Goal: Task Accomplishment & Management: Complete application form

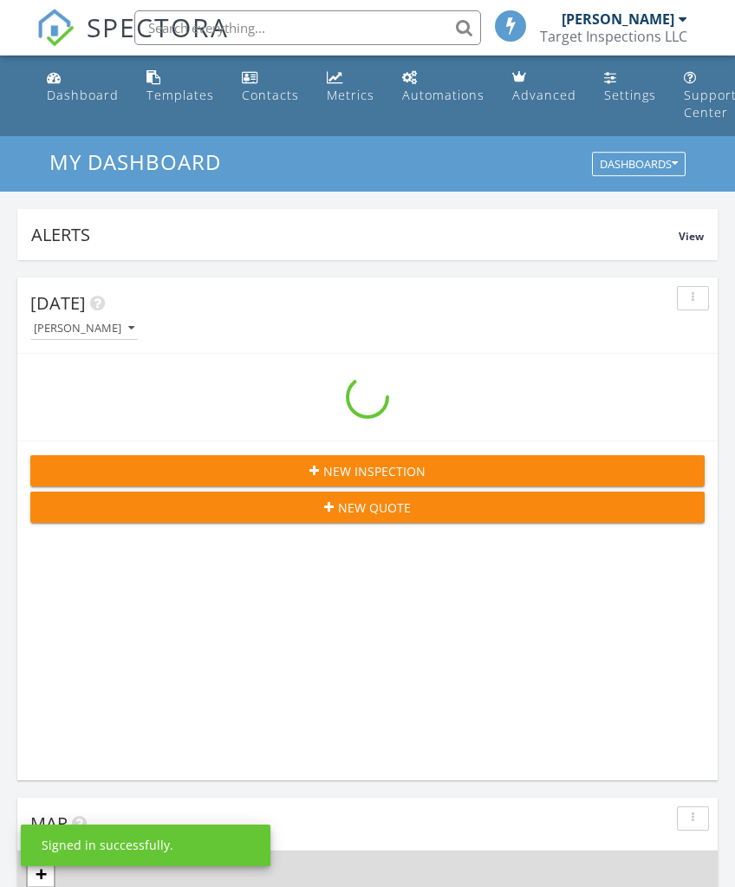
scroll to position [2967, 736]
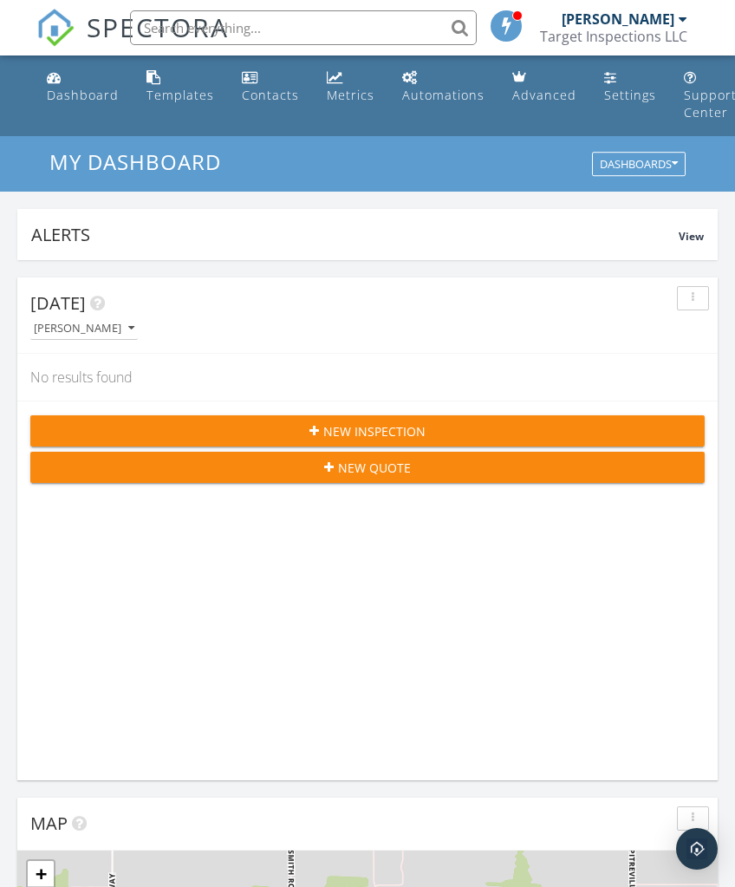
click at [417, 440] on span "New Inspection" at bounding box center [375, 431] width 102 height 18
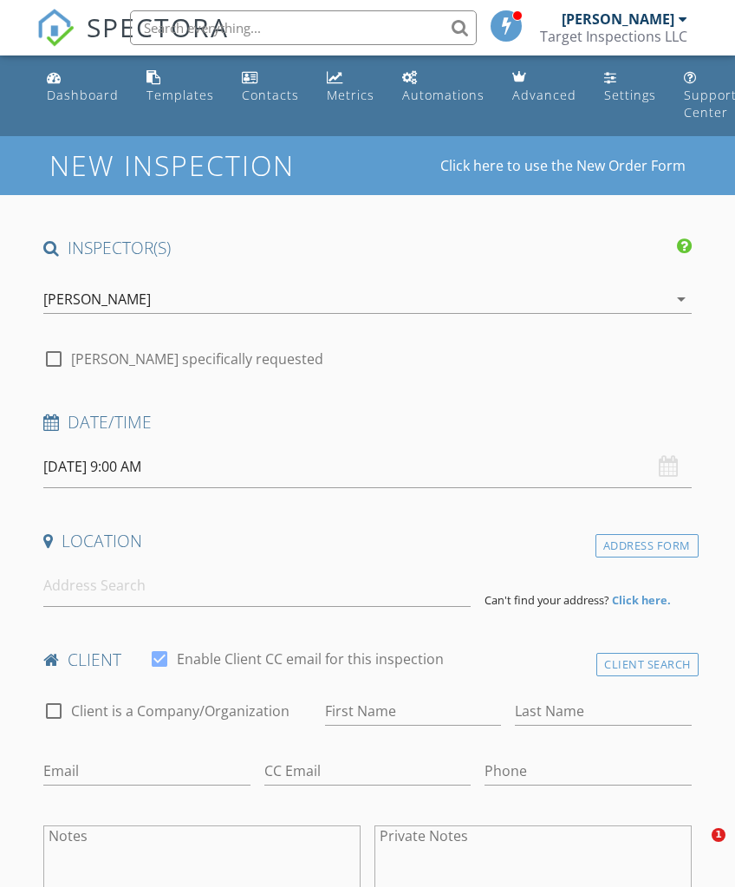
click at [147, 462] on input "[DATE] 9:00 AM" at bounding box center [367, 467] width 648 height 42
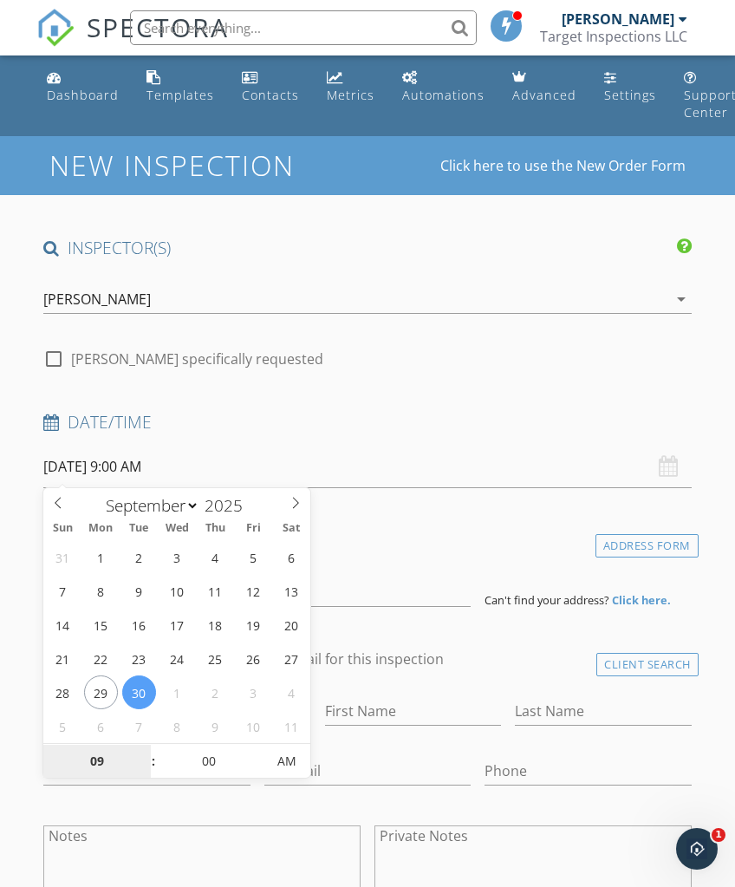
select select "9"
type input "10/02/2025 9:00 AM"
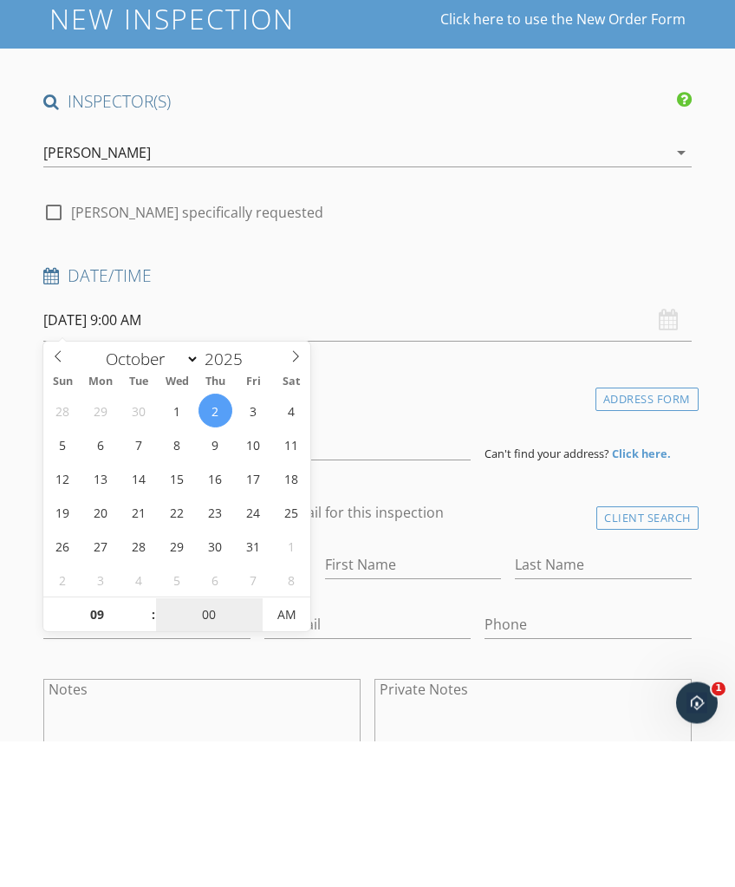
click at [241, 745] on input "00" at bounding box center [209, 762] width 107 height 35
select select "10"
type input "11/07/2025 9:00 AM"
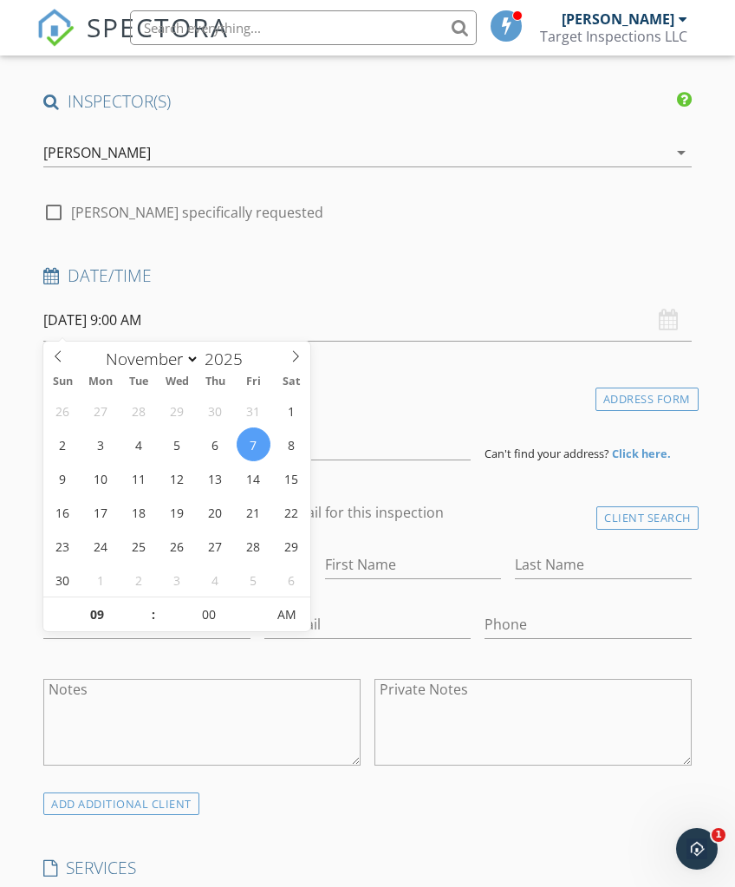
click at [364, 384] on h4 "Location" at bounding box center [367, 394] width 648 height 23
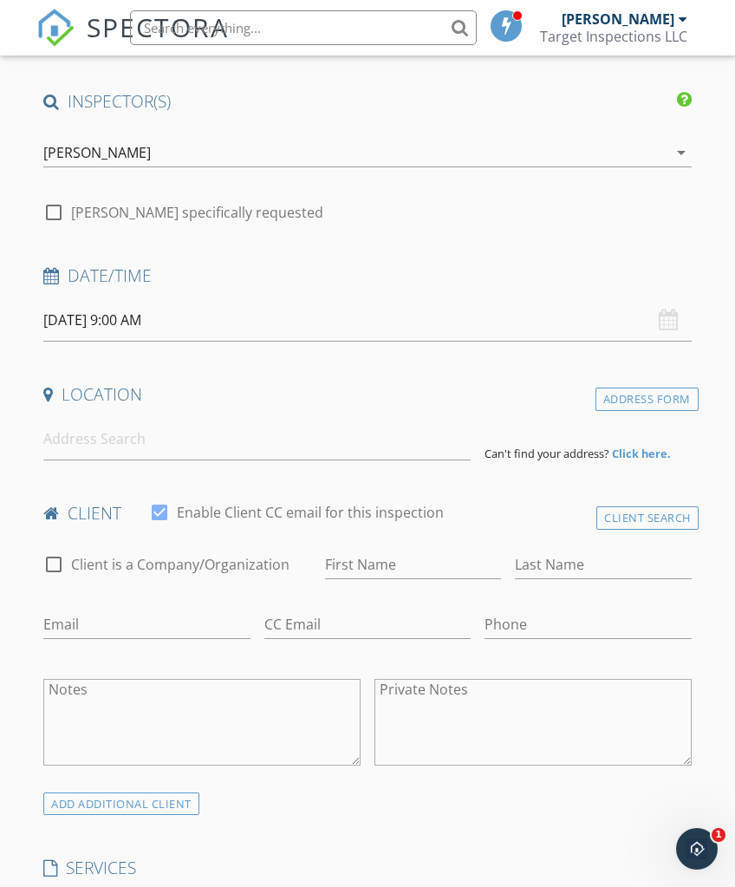
click at [143, 324] on input "11/07/2025 9:00 AM" at bounding box center [367, 320] width 648 height 42
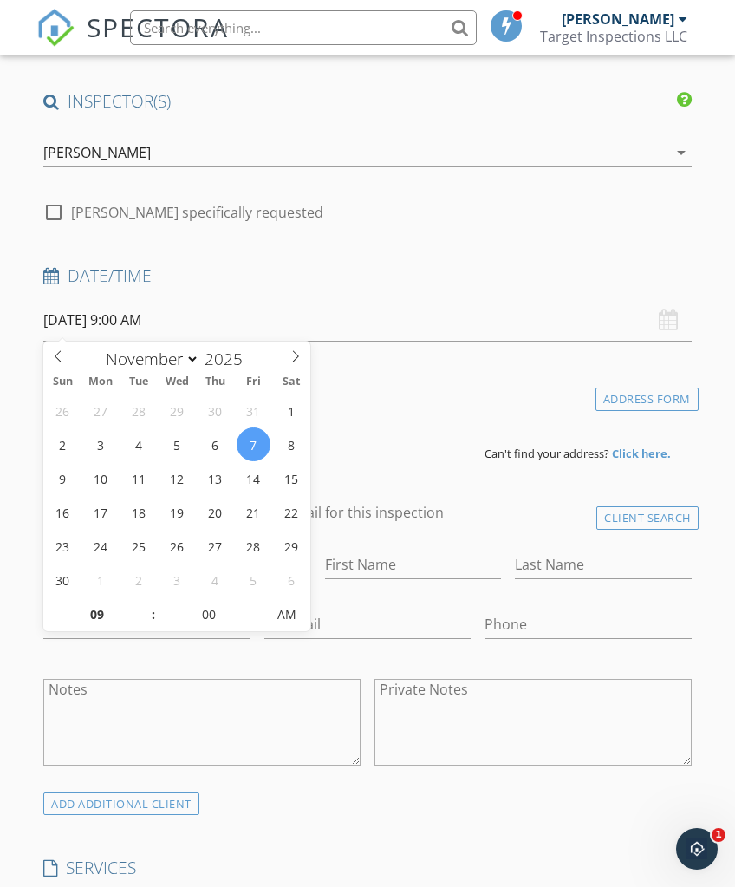
click at [63, 353] on icon at bounding box center [58, 356] width 12 height 12
select select "9"
click at [233, 609] on input "00" at bounding box center [209, 616] width 107 height 35
click at [269, 601] on span "AM" at bounding box center [287, 615] width 48 height 35
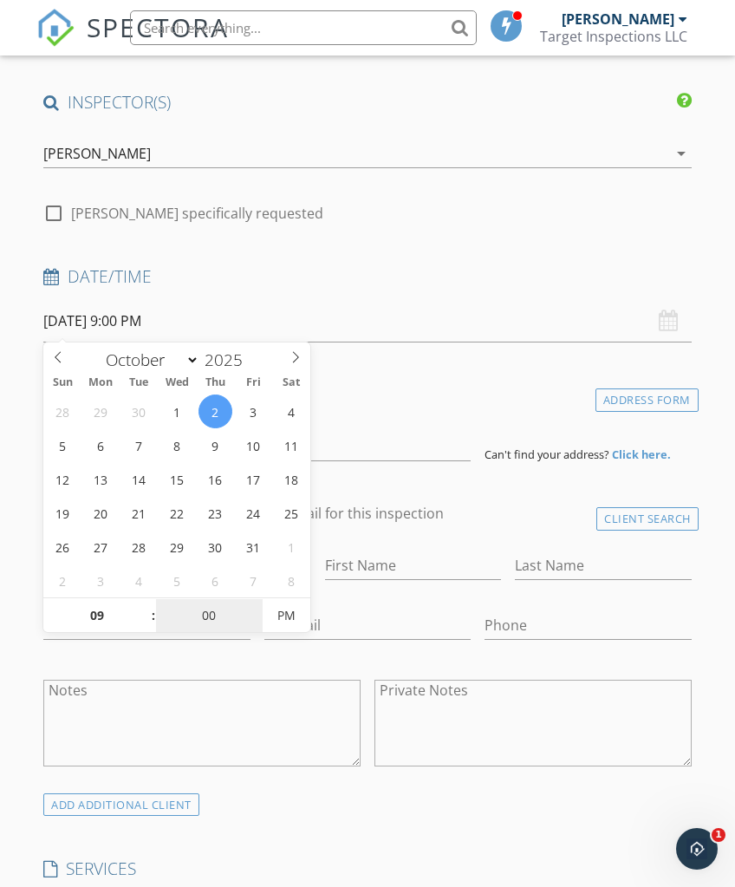
click at [233, 615] on input "00" at bounding box center [209, 616] width 107 height 35
click at [264, 600] on span "PM" at bounding box center [287, 615] width 48 height 35
click at [297, 612] on span "AM" at bounding box center [287, 615] width 48 height 35
click at [298, 617] on span "PM" at bounding box center [287, 615] width 48 height 35
type input "10/02/2025 9:00 AM"
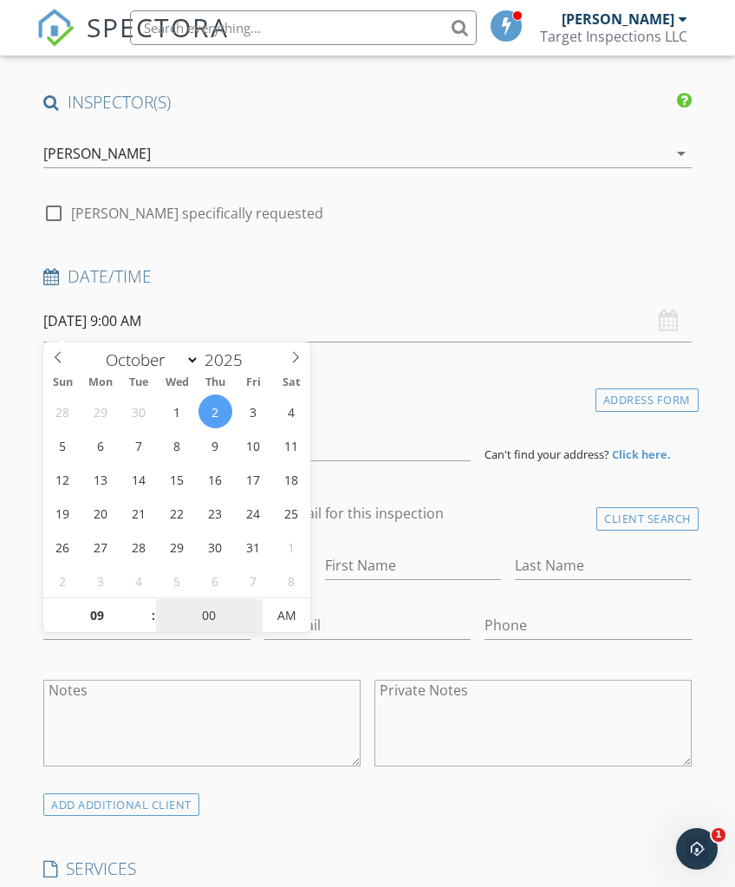
click at [225, 610] on input "00" at bounding box center [209, 616] width 107 height 35
click at [249, 611] on input "00" at bounding box center [209, 616] width 107 height 35
click at [103, 617] on input "09" at bounding box center [96, 616] width 107 height 35
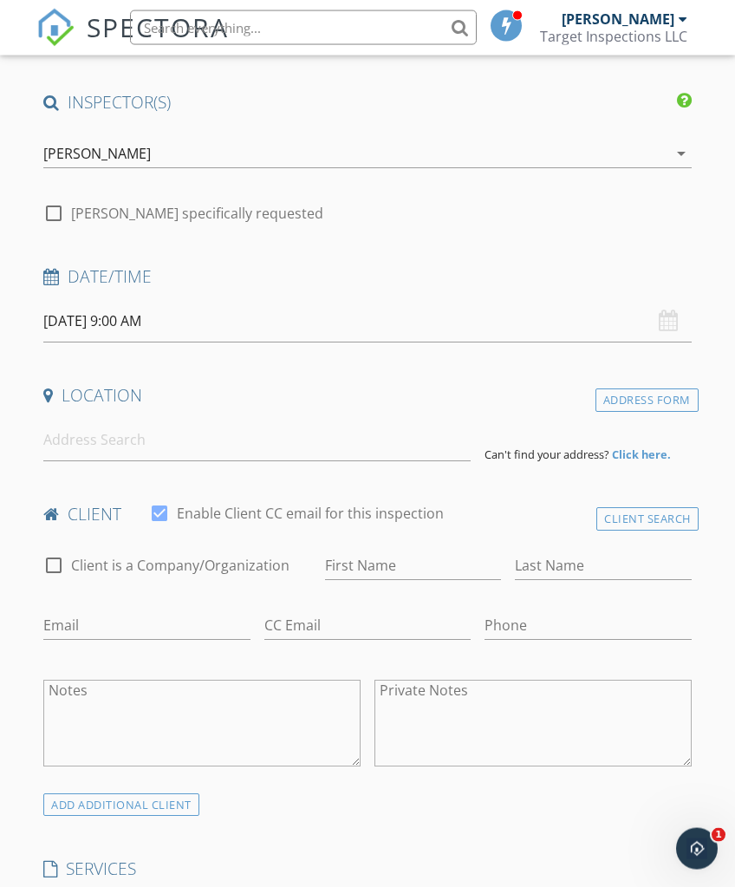
click at [183, 321] on input "10/02/2025 9:00 AM" at bounding box center [367, 321] width 648 height 42
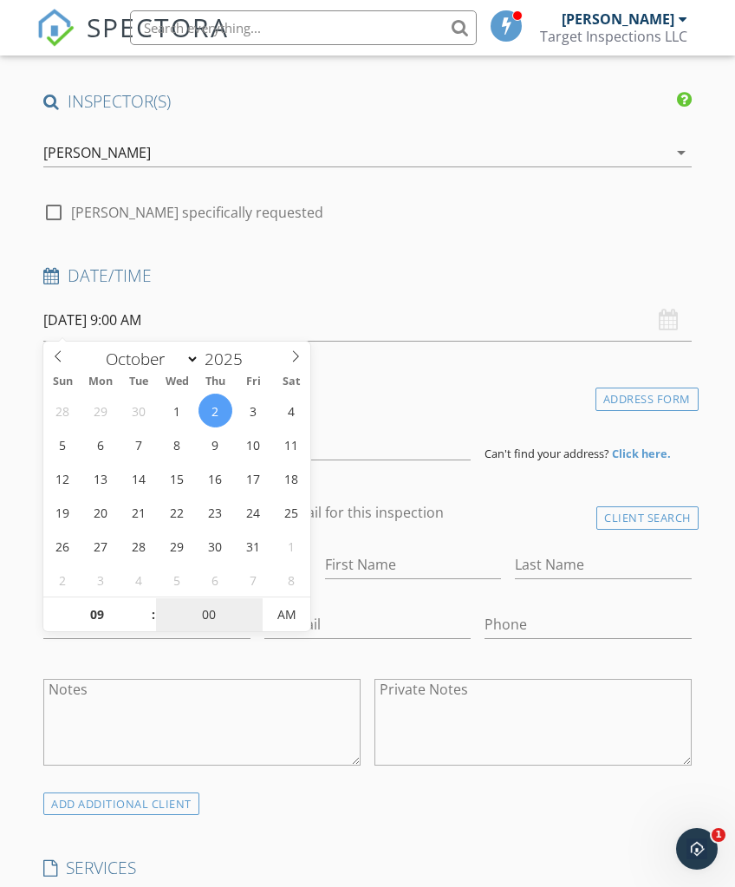
click at [210, 612] on input "00" at bounding box center [209, 615] width 107 height 35
click at [257, 605] on span at bounding box center [257, 606] width 12 height 17
type input "05"
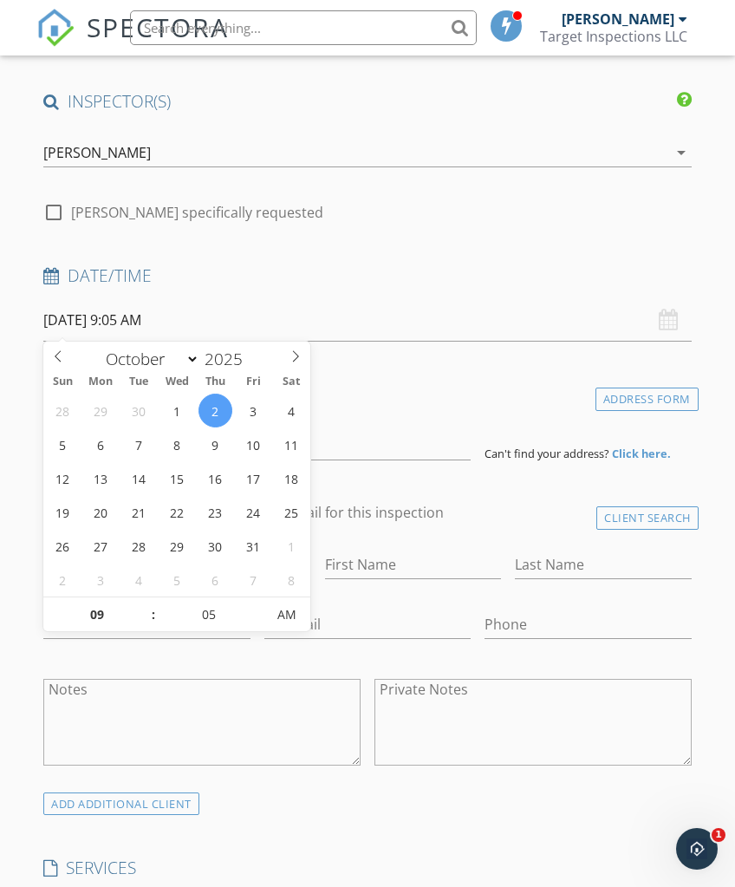
click at [263, 599] on span "AM" at bounding box center [287, 615] width 48 height 35
type input "10/02/2025 9:05 PM"
click at [259, 600] on span at bounding box center [257, 606] width 12 height 17
type input "10"
type input "10/02/2025 9:10 PM"
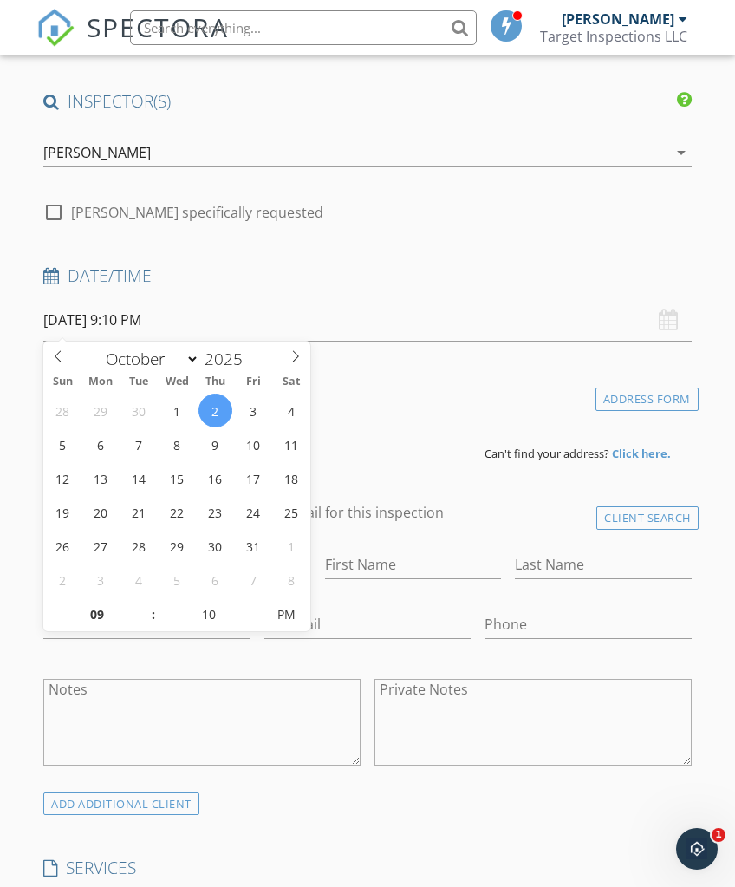
click at [258, 603] on span at bounding box center [257, 606] width 12 height 17
type input "15"
click at [263, 602] on span "PM" at bounding box center [287, 615] width 48 height 35
click at [263, 604] on span "AM" at bounding box center [287, 615] width 48 height 35
click at [263, 604] on span "PM" at bounding box center [287, 615] width 48 height 35
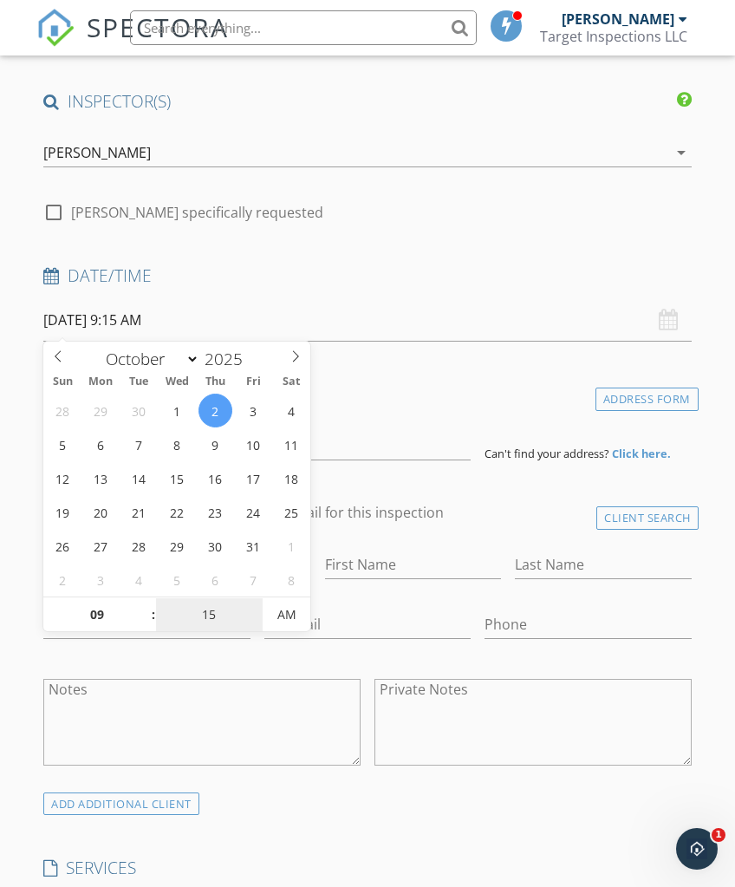
click at [247, 598] on input "15" at bounding box center [209, 615] width 107 height 35
click at [265, 605] on span "AM" at bounding box center [287, 615] width 48 height 35
type input "10/02/2025 9:15 PM"
click at [249, 606] on input "15" at bounding box center [209, 616] width 107 height 35
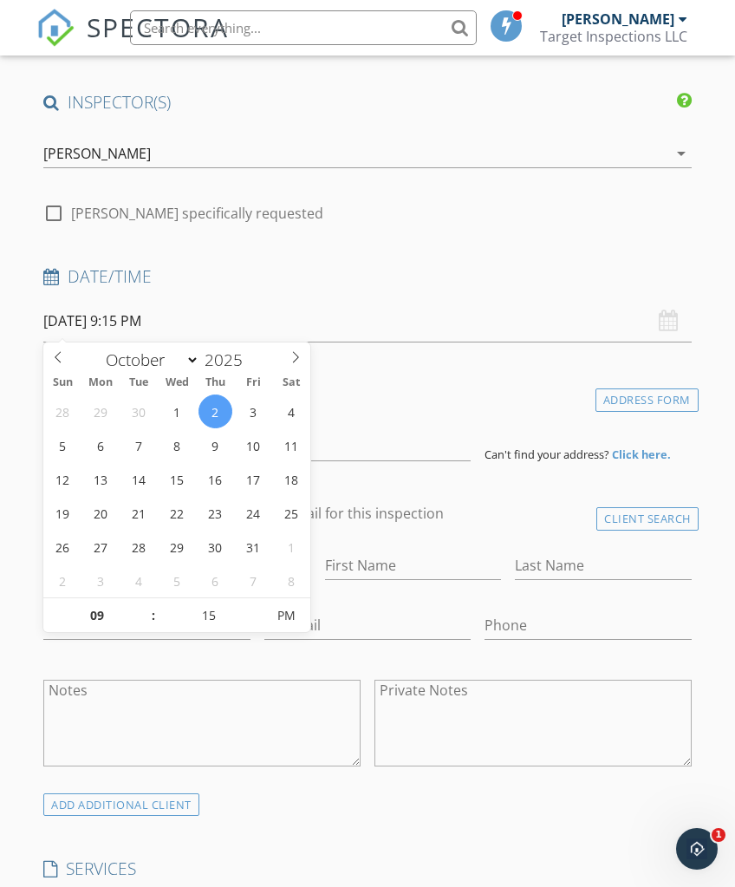
click at [259, 601] on span at bounding box center [257, 606] width 12 height 17
type input "20"
type input "10/02/2025 9:20 PM"
select select "10"
type input "11/07/2025 9:20 PM"
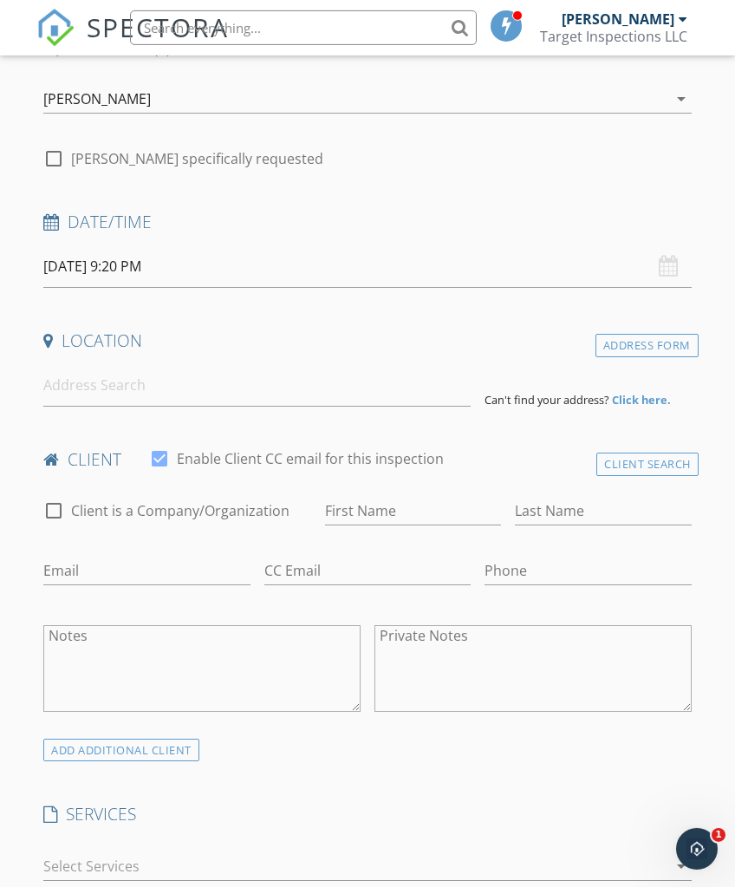
click at [157, 269] on input "11/07/2025 9:20 PM" at bounding box center [367, 266] width 648 height 42
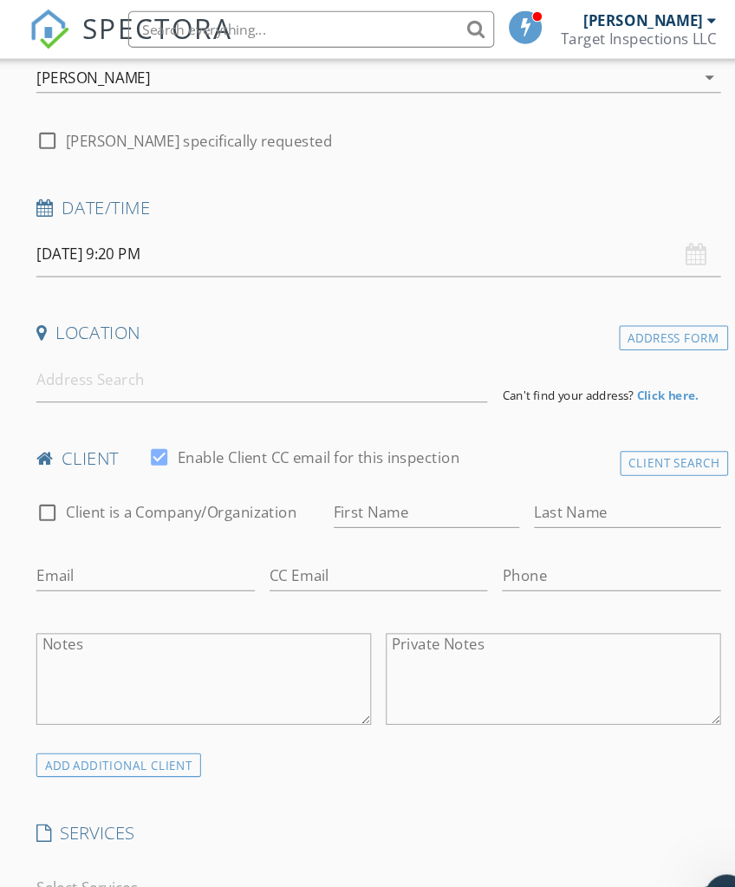
scroll to position [225, 0]
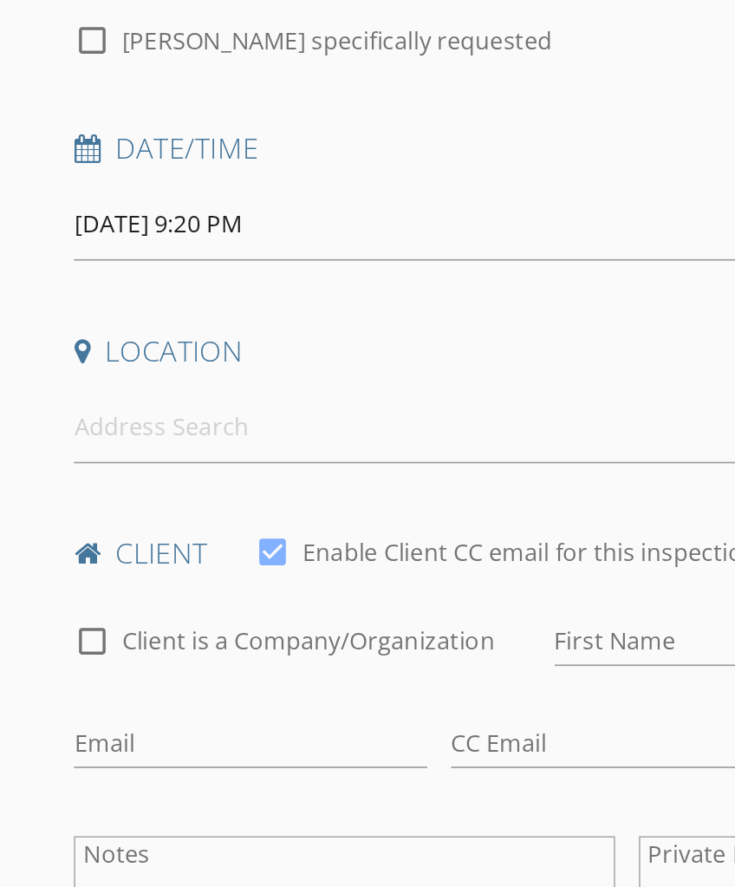
click at [166, 221] on input "11/07/2025 9:20 PM" at bounding box center [367, 242] width 648 height 42
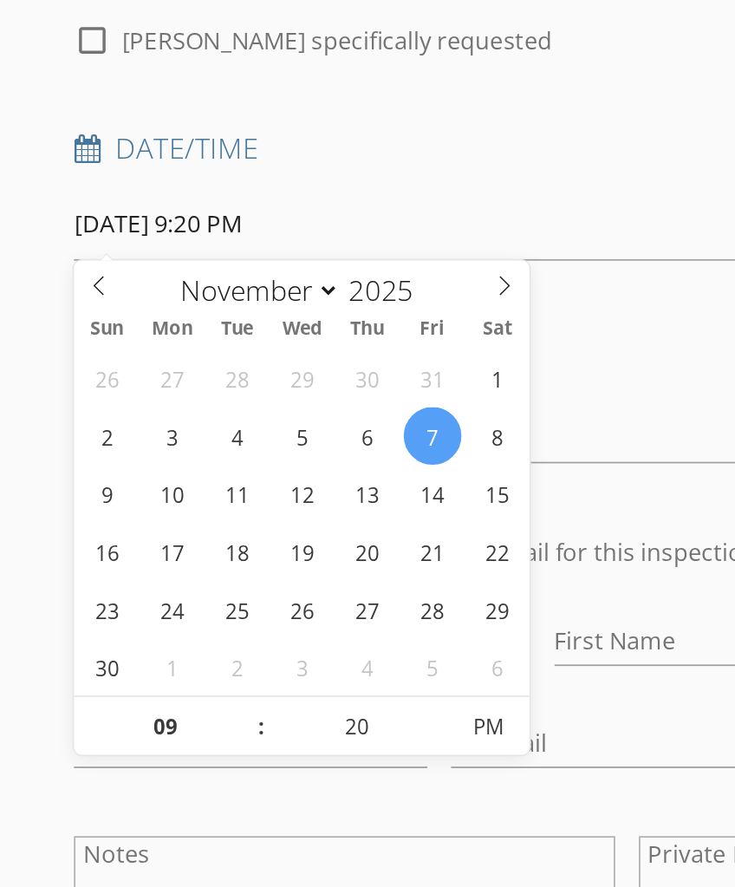
click at [62, 272] on icon at bounding box center [58, 278] width 12 height 12
select select "9"
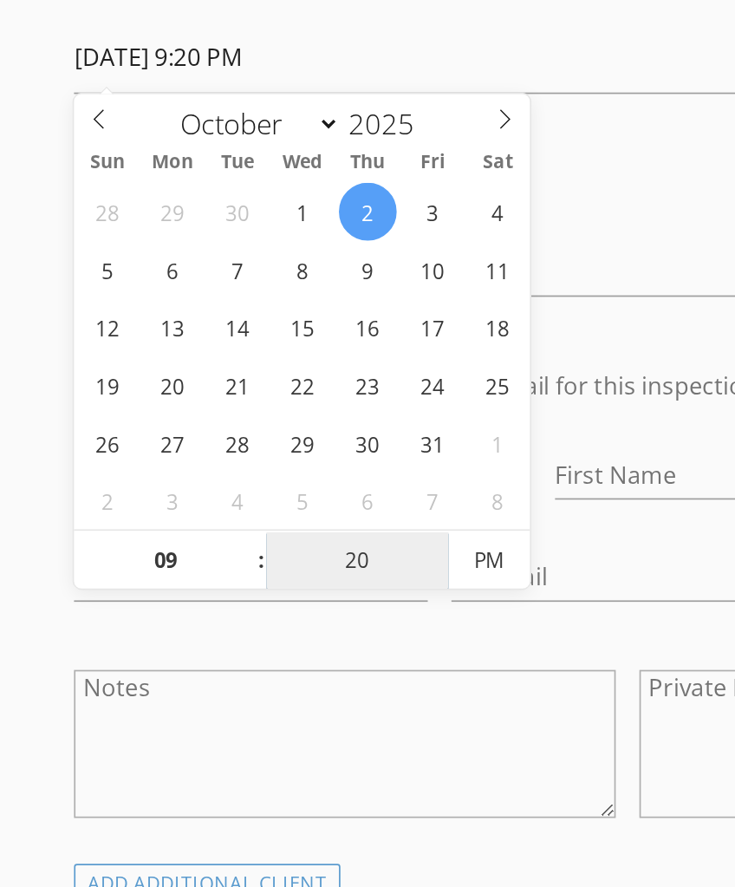
click at [230, 520] on input "20" at bounding box center [209, 537] width 107 height 35
click at [263, 520] on span "PM" at bounding box center [287, 537] width 48 height 35
type input "10/02/2025 9:20 AM"
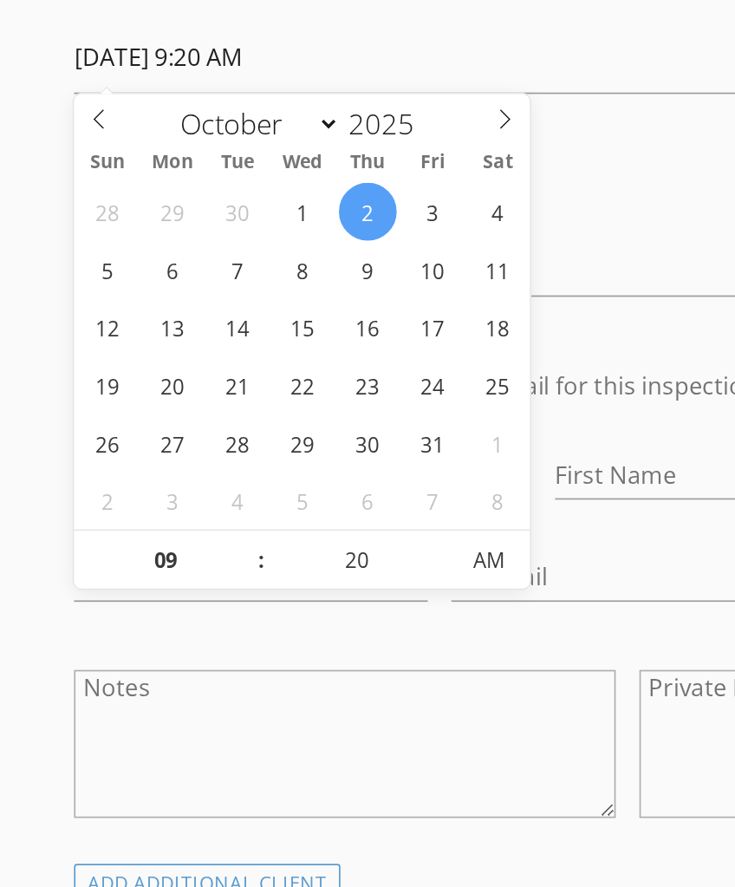
click at [260, 520] on span at bounding box center [257, 528] width 12 height 17
type input "25"
type input "10/02/2025 9:25 AM"
click at [260, 520] on span at bounding box center [257, 528] width 12 height 17
type input "30"
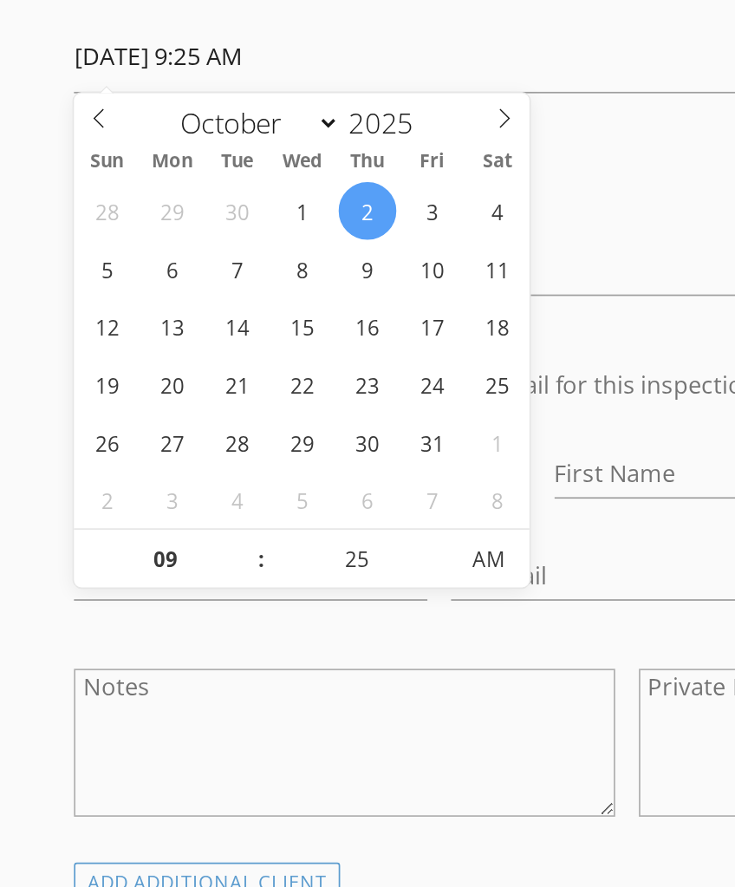
type input "10/02/2025 9:30 AM"
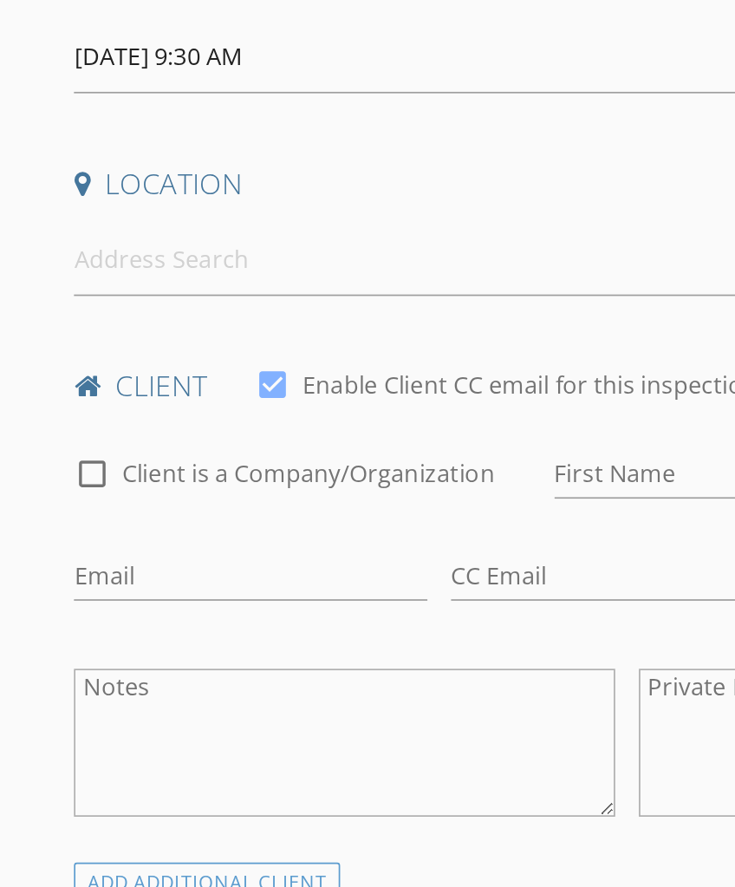
click at [240, 582] on div "Notes" at bounding box center [201, 648] width 317 height 132
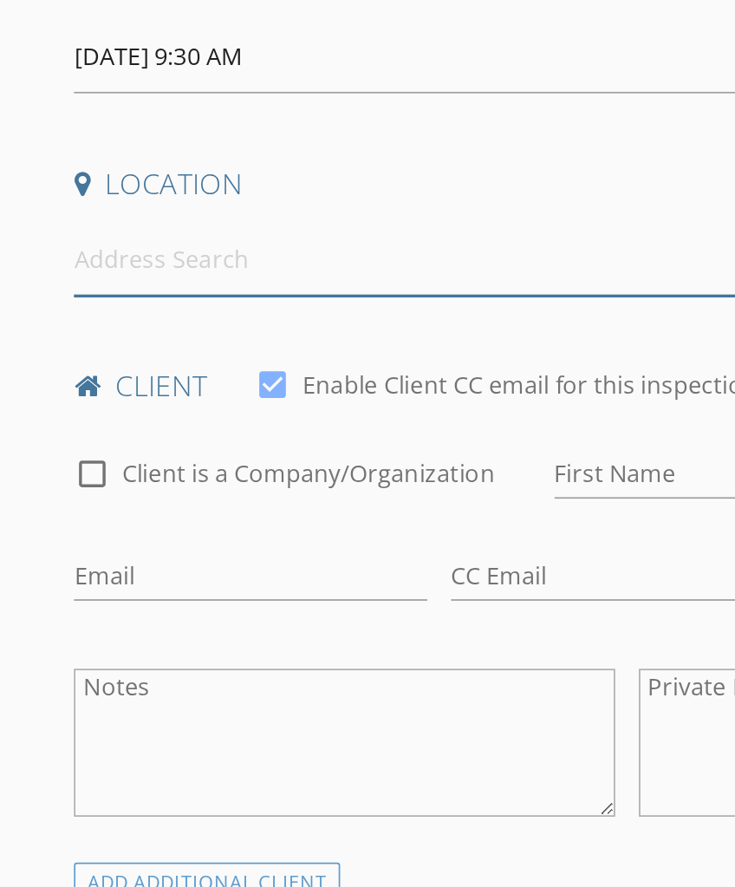
click at [268, 340] on input at bounding box center [257, 361] width 428 height 42
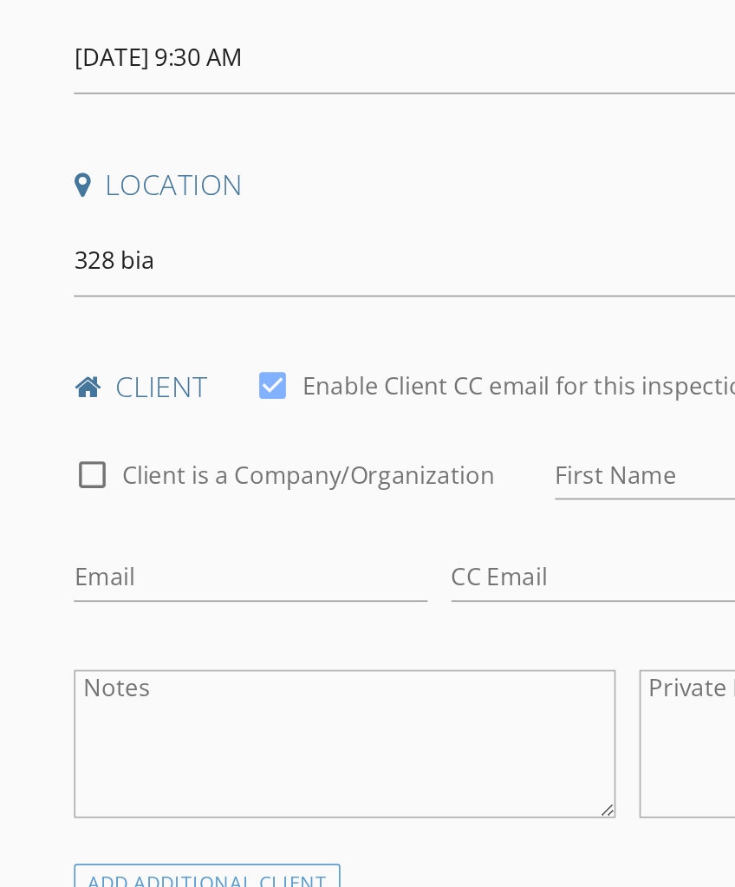
type input "328 Bias Road, Branch, LA, USA"
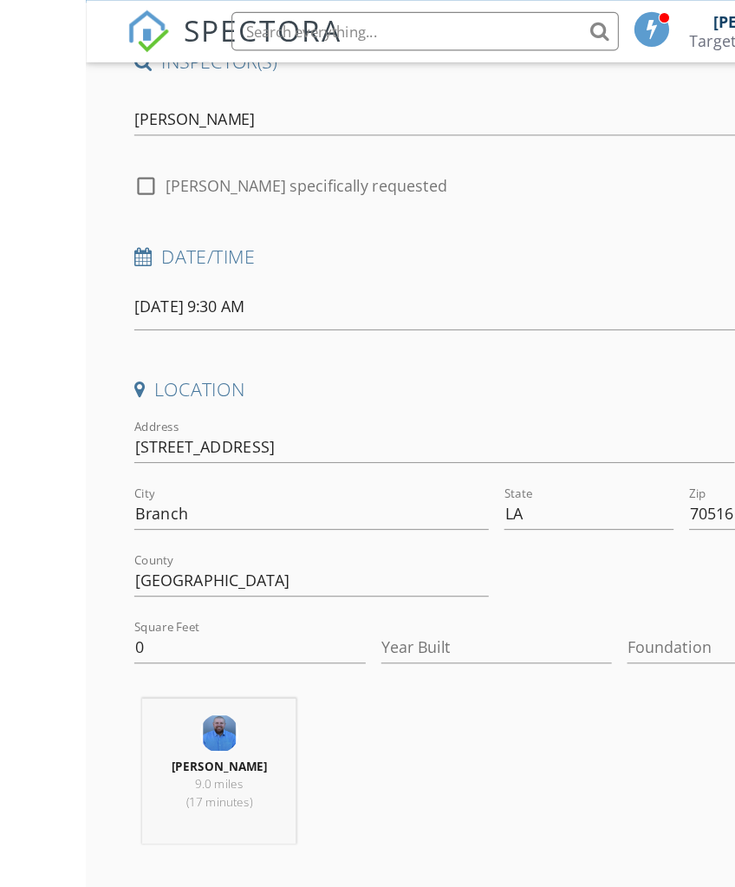
scroll to position [160, 0]
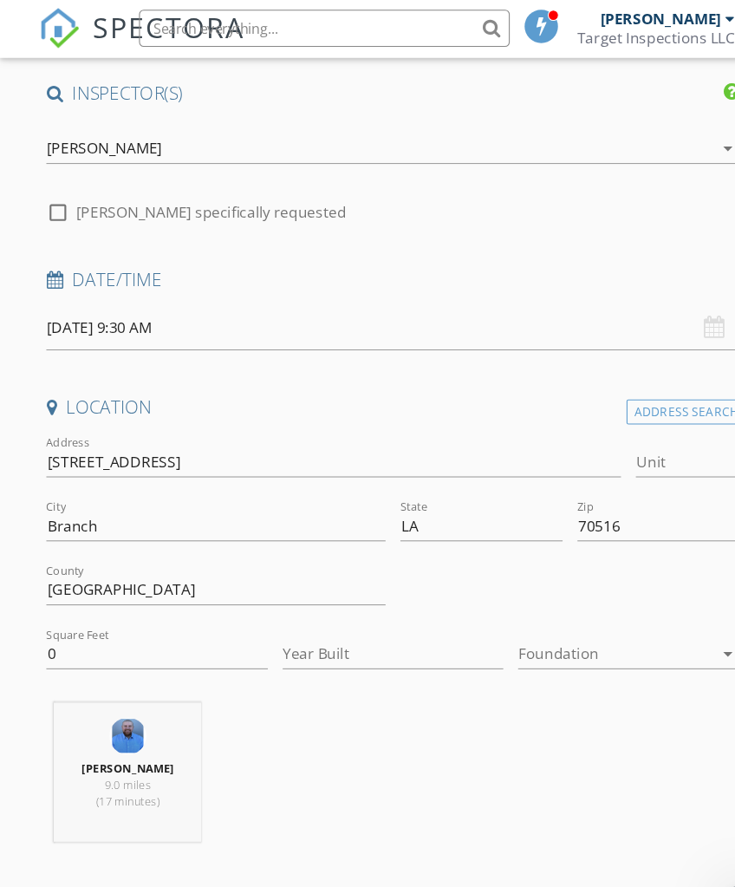
click at [565, 606] on div at bounding box center [576, 612] width 182 height 28
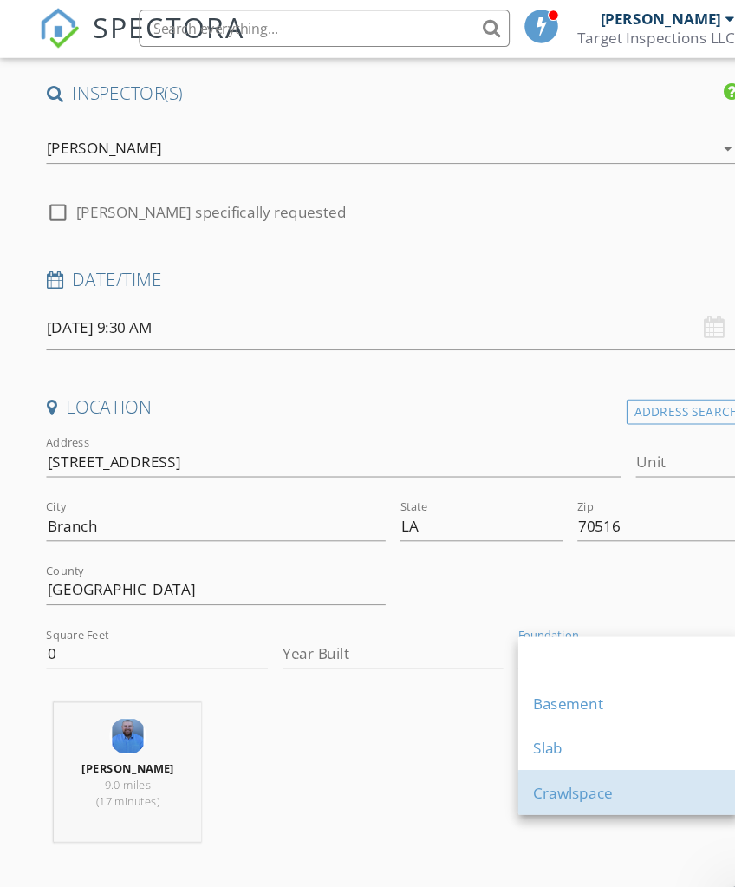
click at [550, 743] on div "Crawlspace" at bounding box center [588, 742] width 179 height 21
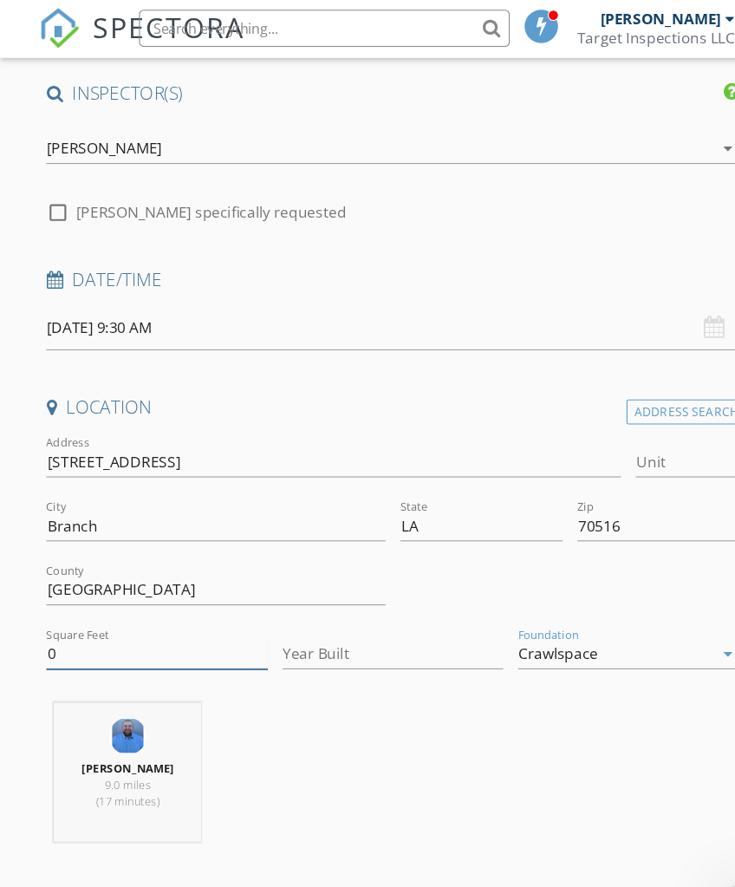
click at [129, 607] on input "0" at bounding box center [146, 612] width 206 height 29
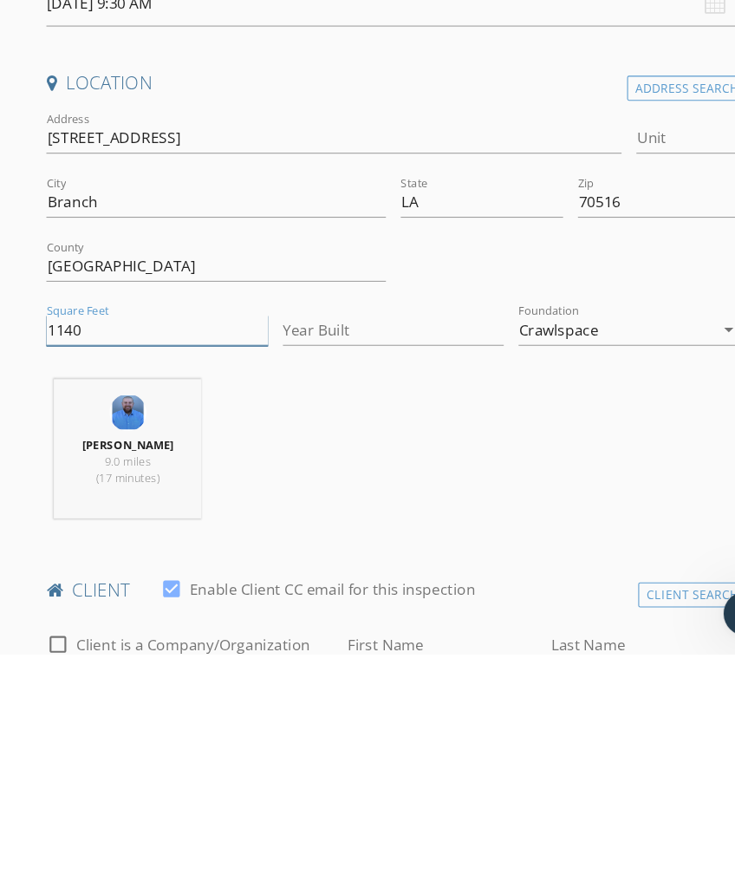
type input "1140"
click at [581, 630] on div "Dustin Landry 9.0 miles (17 minutes)" at bounding box center [367, 702] width 662 height 144
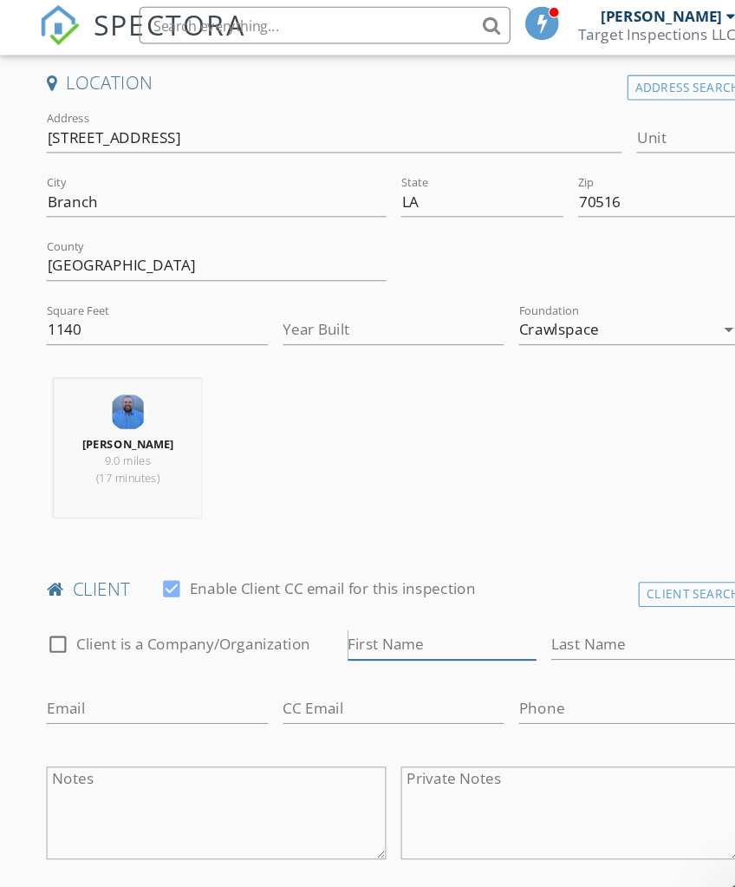
click at [417, 612] on input "First Name" at bounding box center [413, 606] width 176 height 29
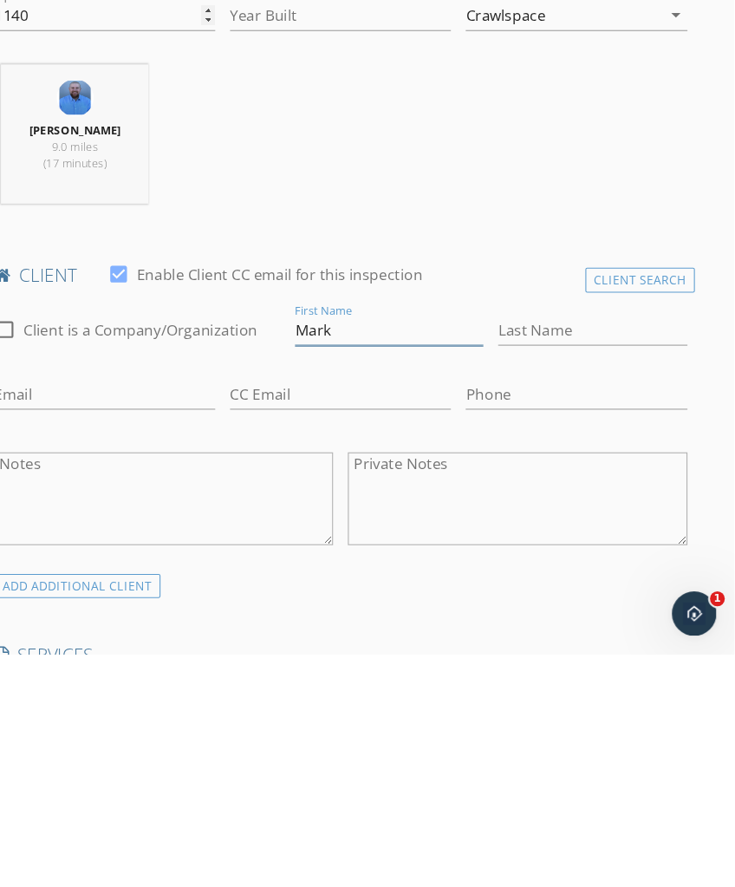
type input "Mark"
click at [533, 570] on input "Last Name" at bounding box center [602, 584] width 176 height 29
type input "Ledoux"
click at [114, 630] on input "Email" at bounding box center [145, 644] width 206 height 29
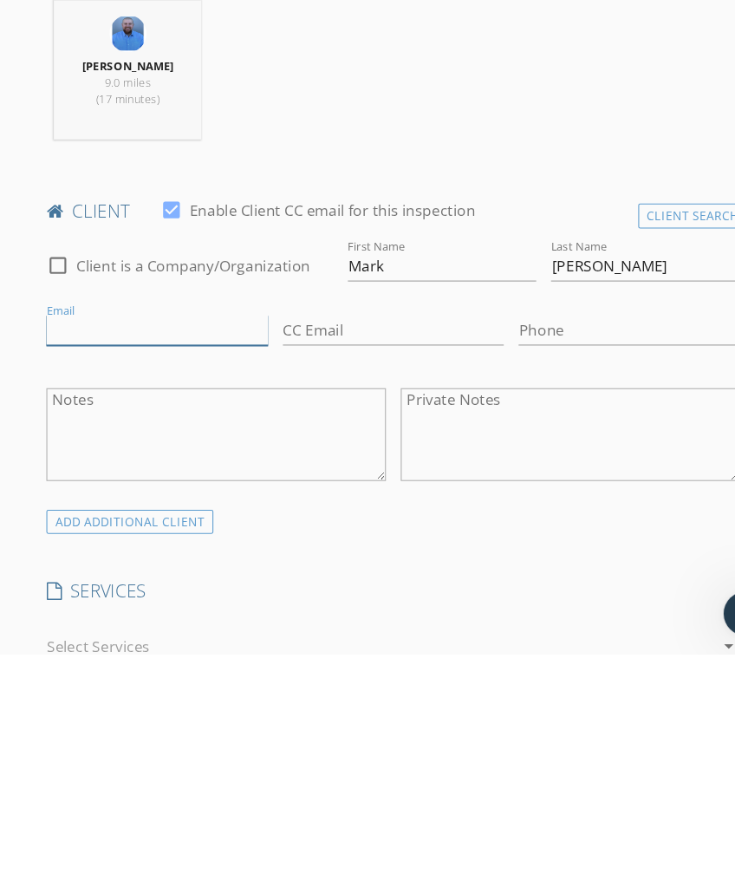
type input "M"
type input "marklanebhs6@icloud.com"
click at [538, 570] on input "Phone" at bounding box center [588, 584] width 206 height 29
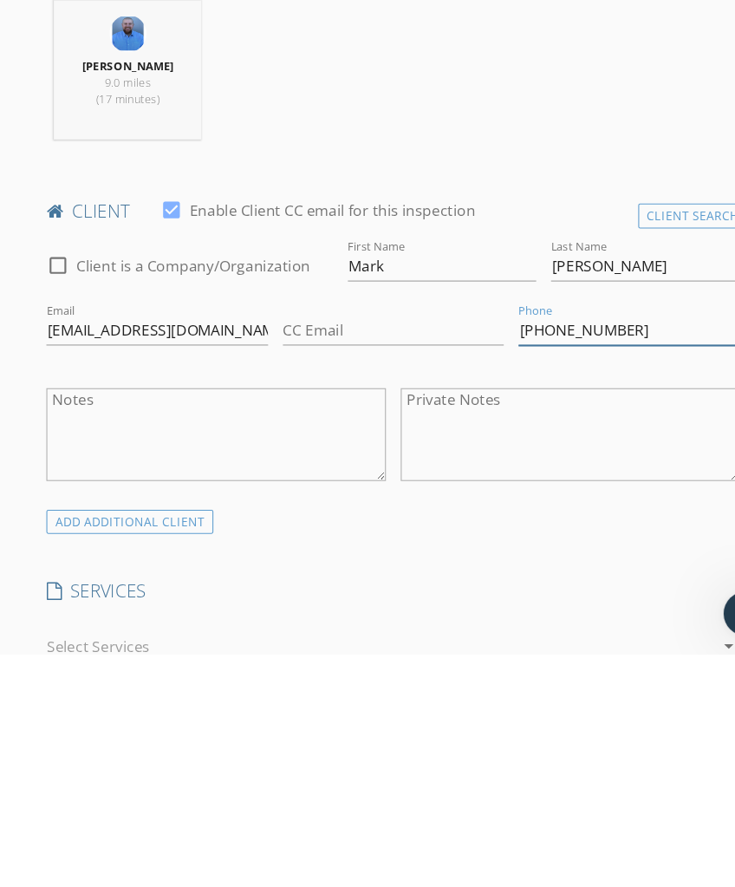
type input "337-789-1912"
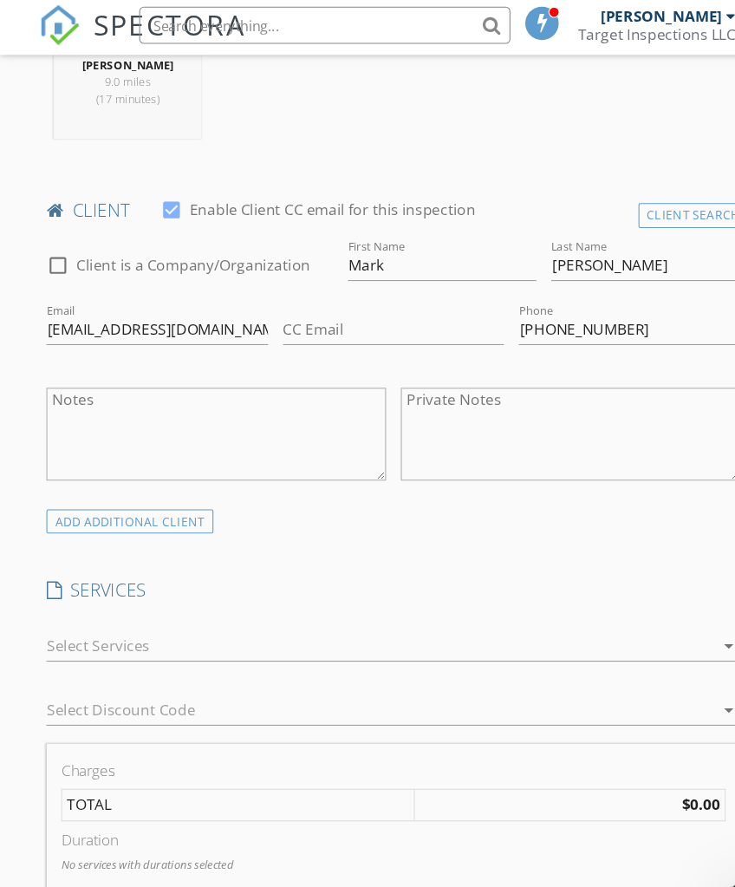
click at [364, 604] on div at bounding box center [355, 608] width 624 height 28
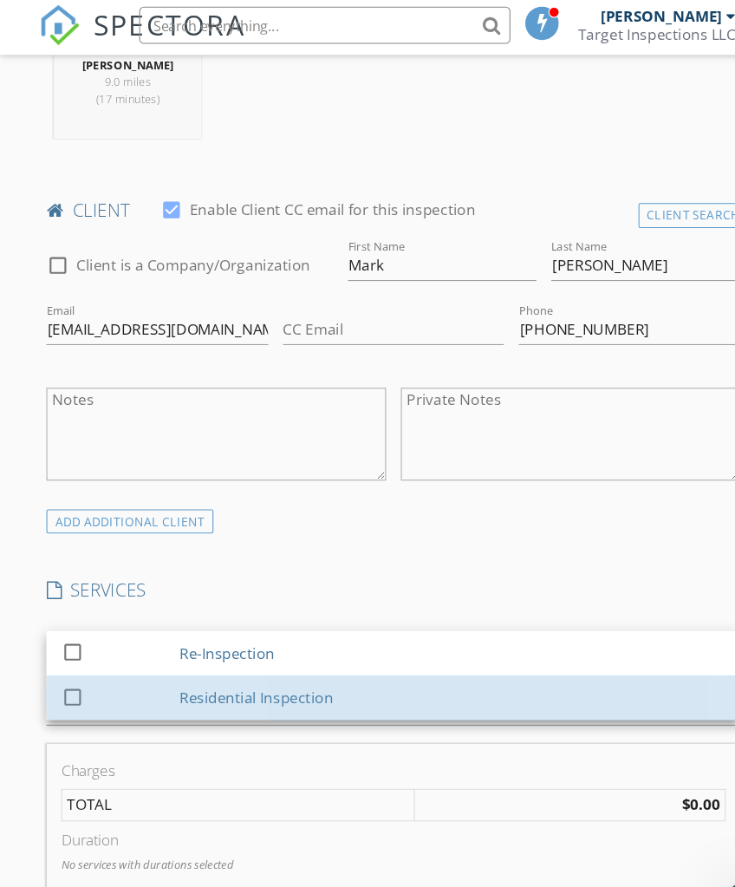
click at [261, 652] on div "Residential Inspection" at bounding box center [240, 656] width 144 height 21
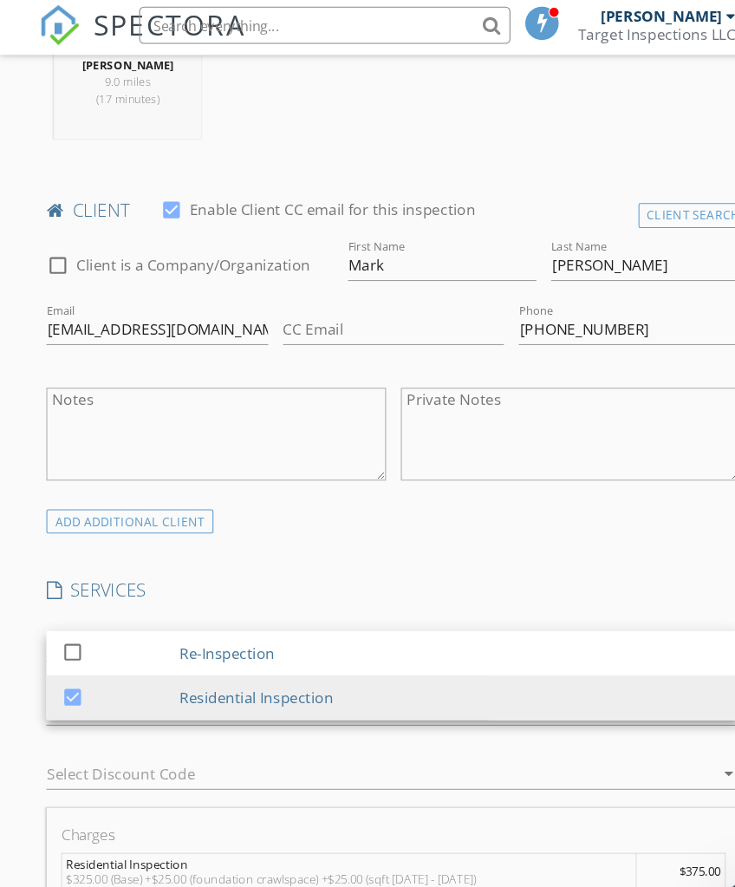
click at [416, 550] on h4 "SERVICES" at bounding box center [367, 556] width 648 height 23
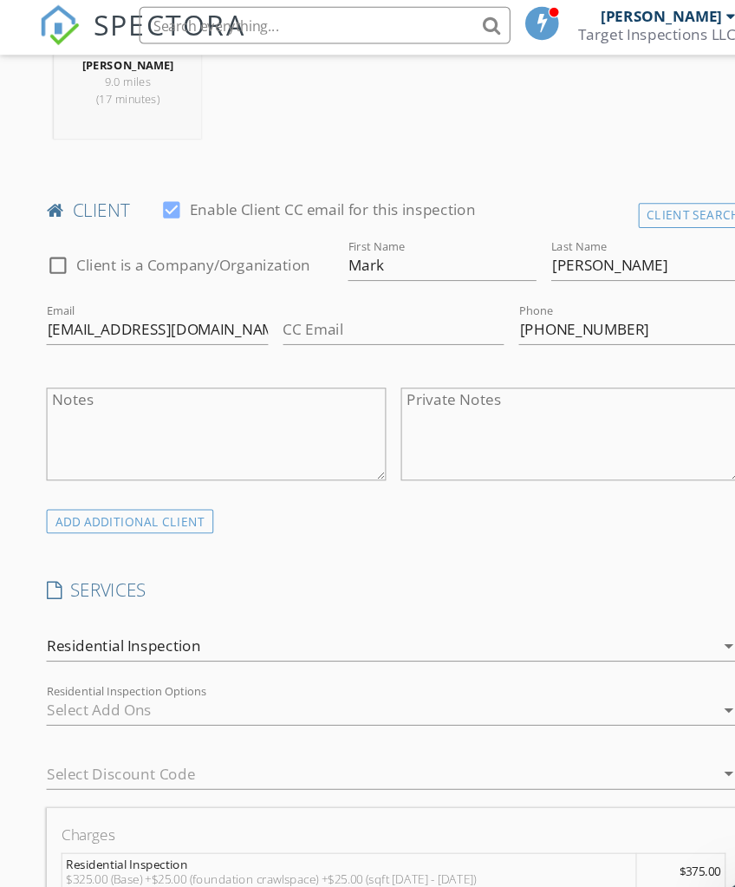
click at [322, 674] on div at bounding box center [355, 668] width 624 height 28
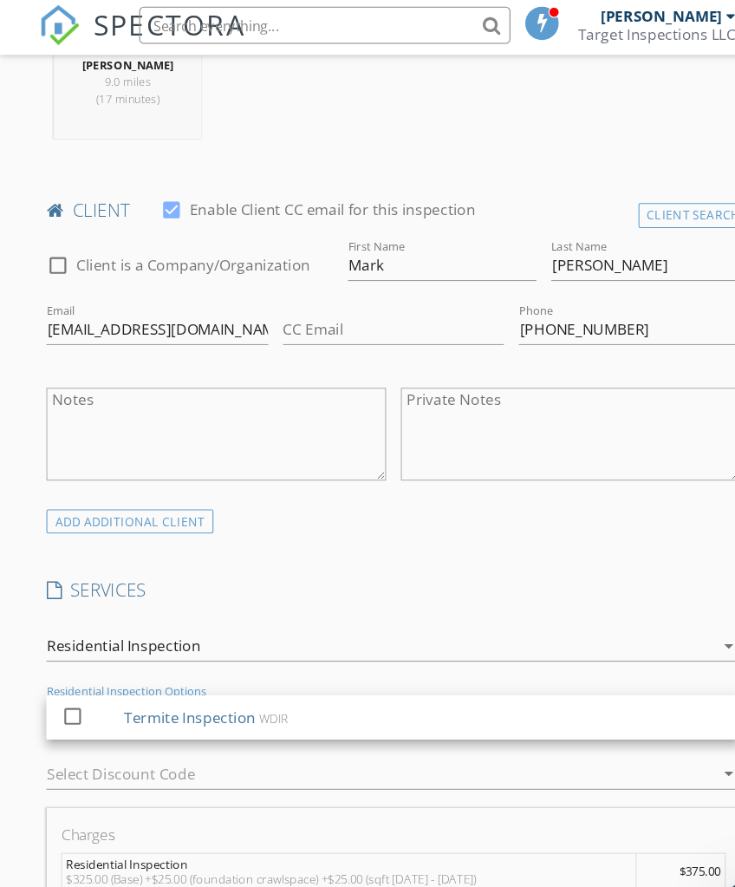
click at [303, 677] on div "Termite Inspection WDIR" at bounding box center [396, 674] width 561 height 35
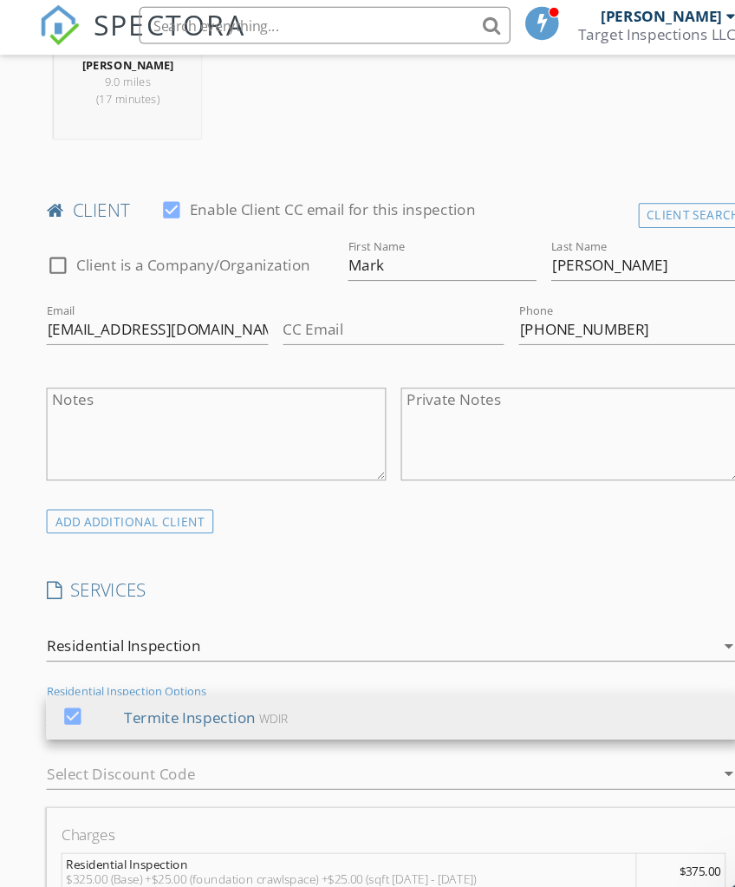
click at [430, 551] on h4 "SERVICES" at bounding box center [367, 556] width 648 height 23
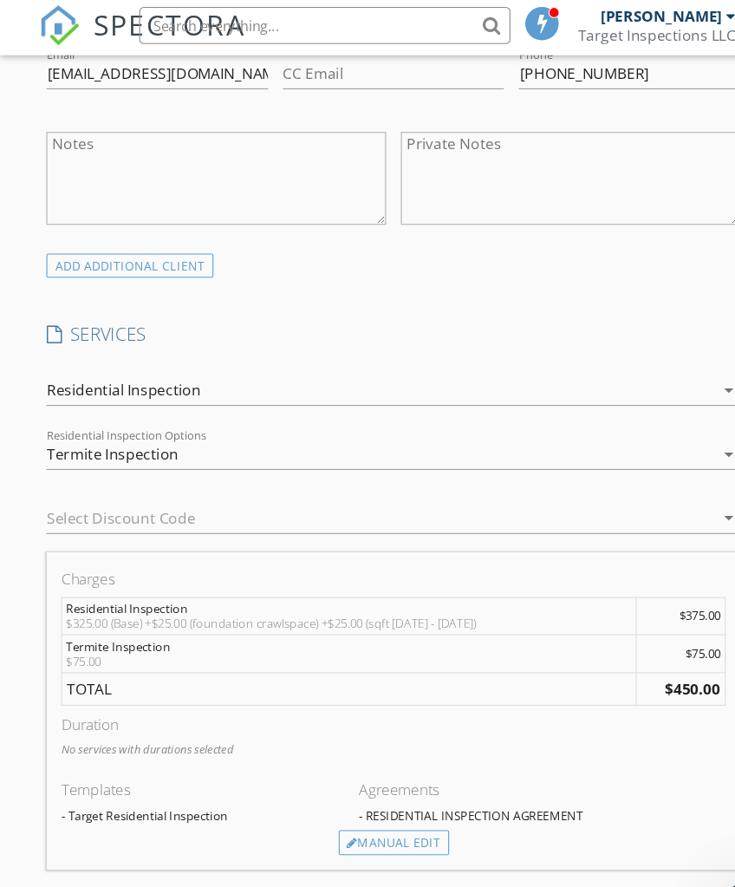
scroll to position [1076, 0]
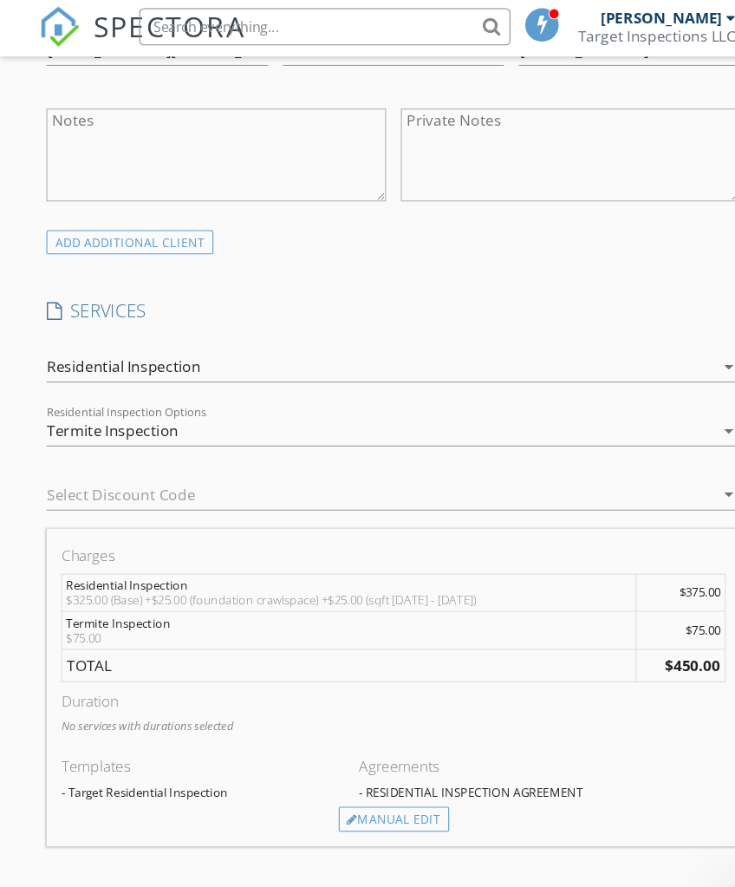
click at [400, 768] on div "Manual Edit" at bounding box center [368, 768] width 103 height 24
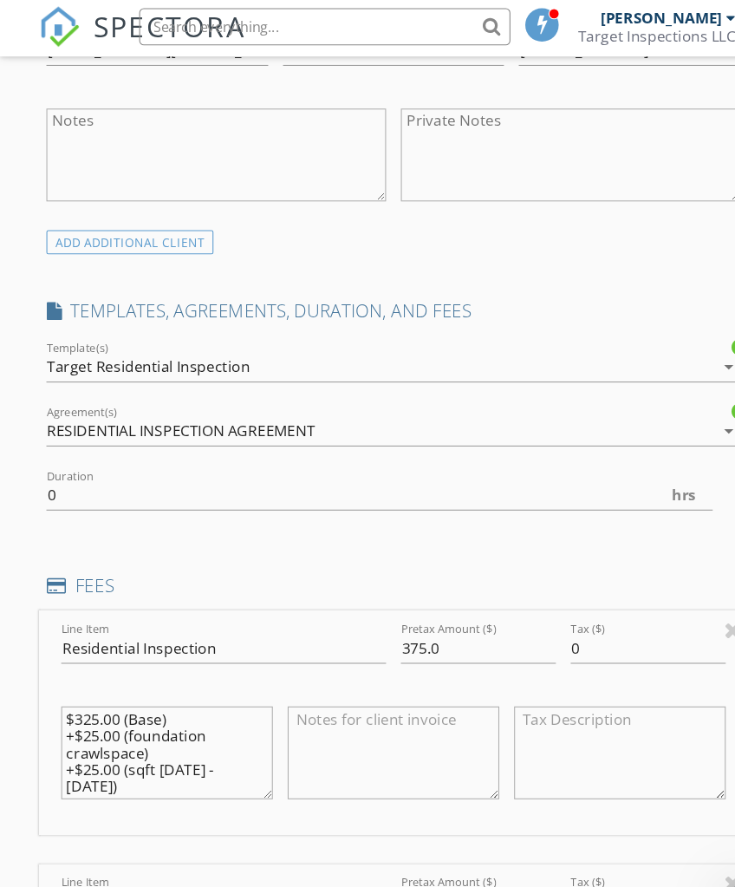
click at [242, 719] on textarea "$325.00 (Base) +$25.00 (foundation crawlspace) +$25.00 (sqft 1000 - 1500)" at bounding box center [156, 706] width 198 height 87
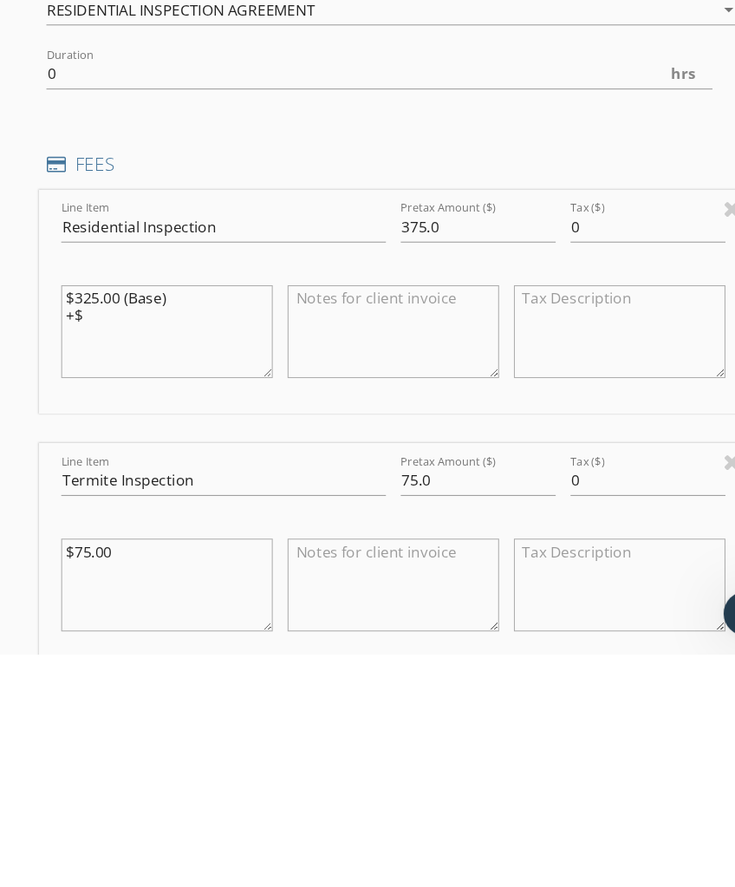
type textarea "$"
click at [430, 474] on input "375.0" at bounding box center [447, 488] width 145 height 29
type input "325.00"
click at [391, 542] on textarea at bounding box center [368, 585] width 198 height 87
type textarea "$325 Home Inspection"
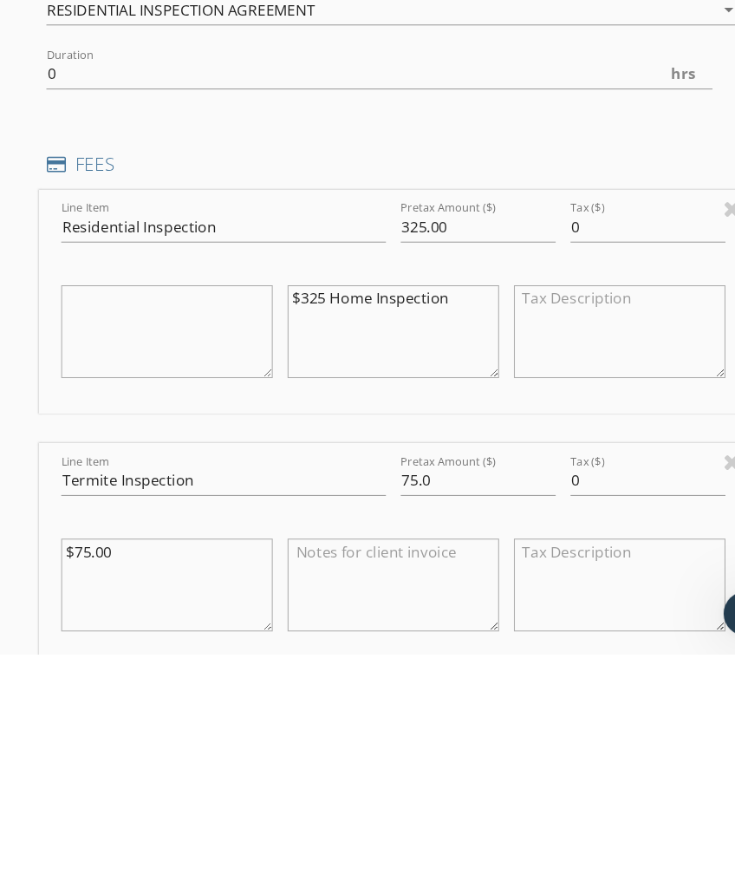
click at [221, 779] on textarea "$75.00" at bounding box center [156, 822] width 198 height 87
type textarea "$"
click at [388, 779] on textarea at bounding box center [368, 822] width 198 height 87
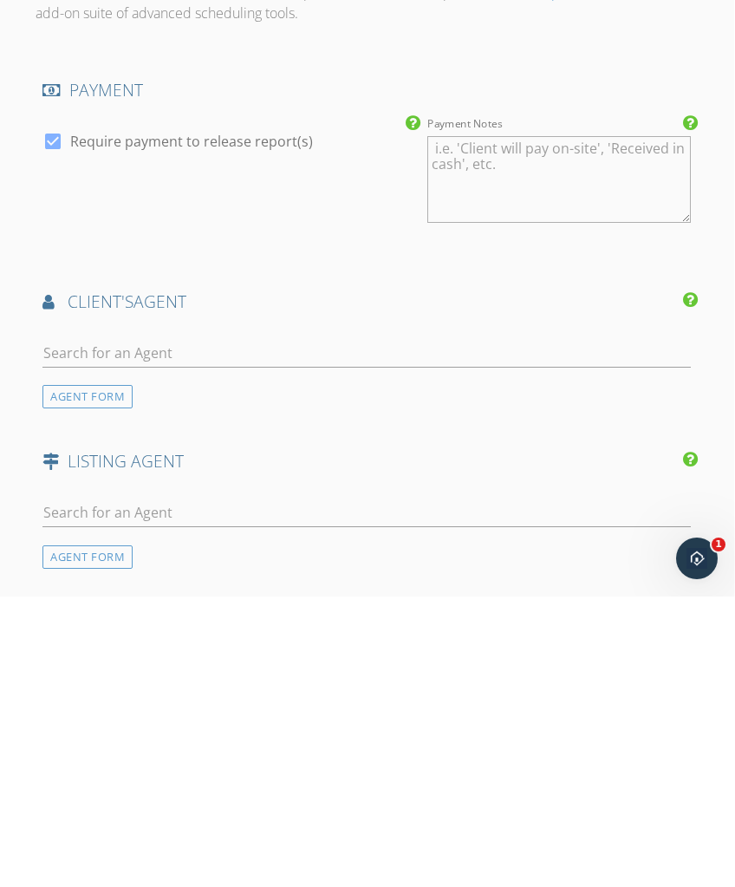
scroll to position [2016, 1]
type textarea "$75 WDIR"
click at [109, 668] on div "AGENT FORM" at bounding box center [87, 679] width 90 height 23
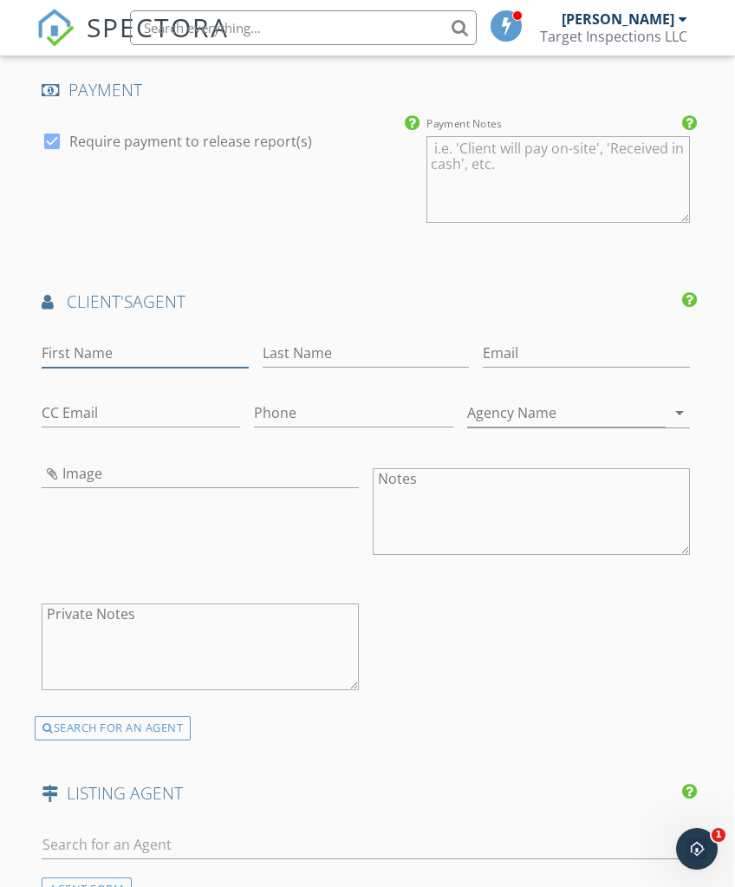
click at [131, 342] on input "First Name" at bounding box center [145, 353] width 206 height 29
type input "Ja’len"
click at [284, 349] on input "Last Name" at bounding box center [367, 353] width 206 height 29
type input "Johnson"
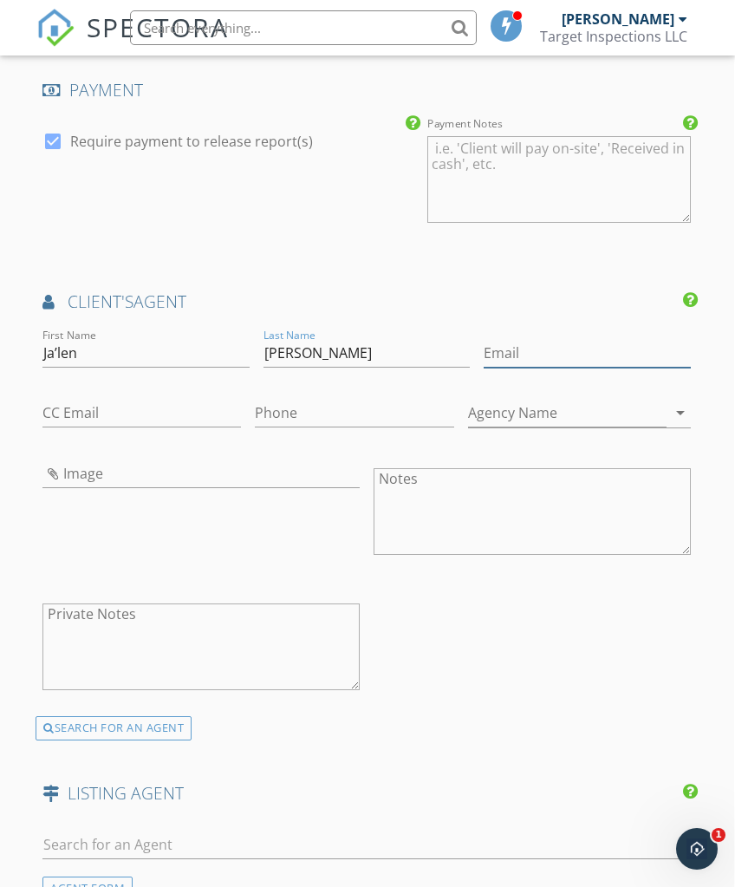
click at [484, 351] on input "Email" at bounding box center [587, 353] width 206 height 29
type input "Jalenjohnson@kw.com"
click at [255, 406] on input "Phone" at bounding box center [354, 413] width 199 height 29
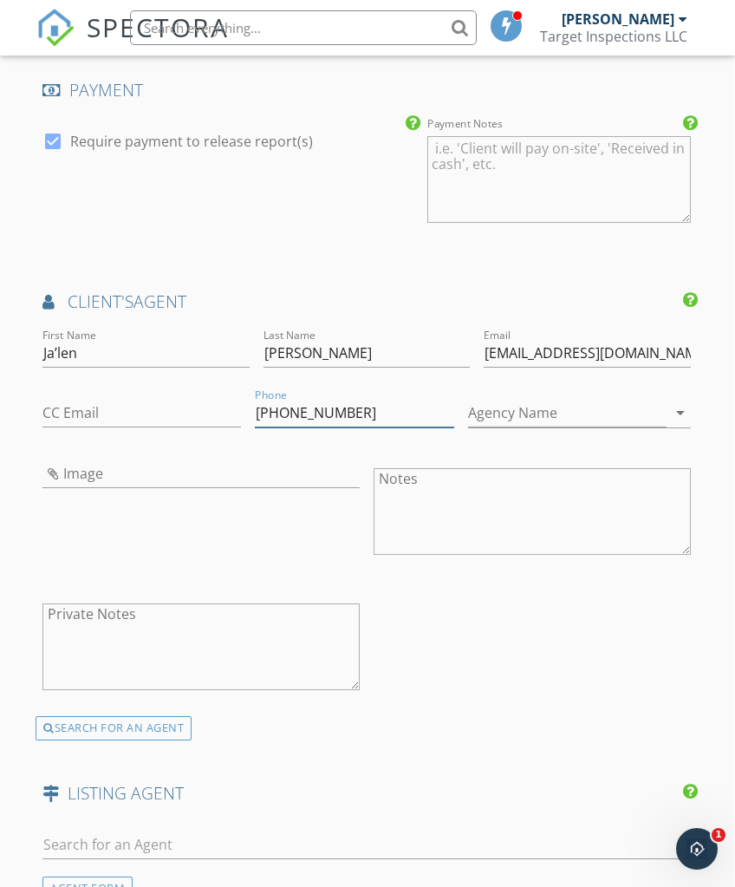
type input "985-300-3517"
click at [468, 402] on input "Agency Name" at bounding box center [567, 413] width 199 height 29
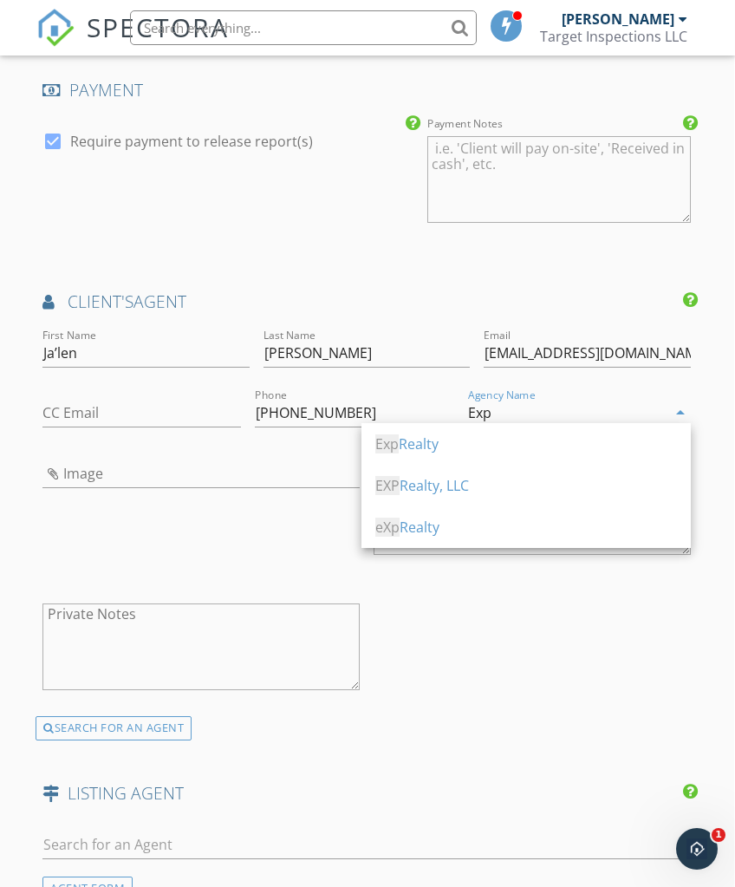
click at [476, 493] on div "EXP Realty, LLC" at bounding box center [527, 485] width 302 height 21
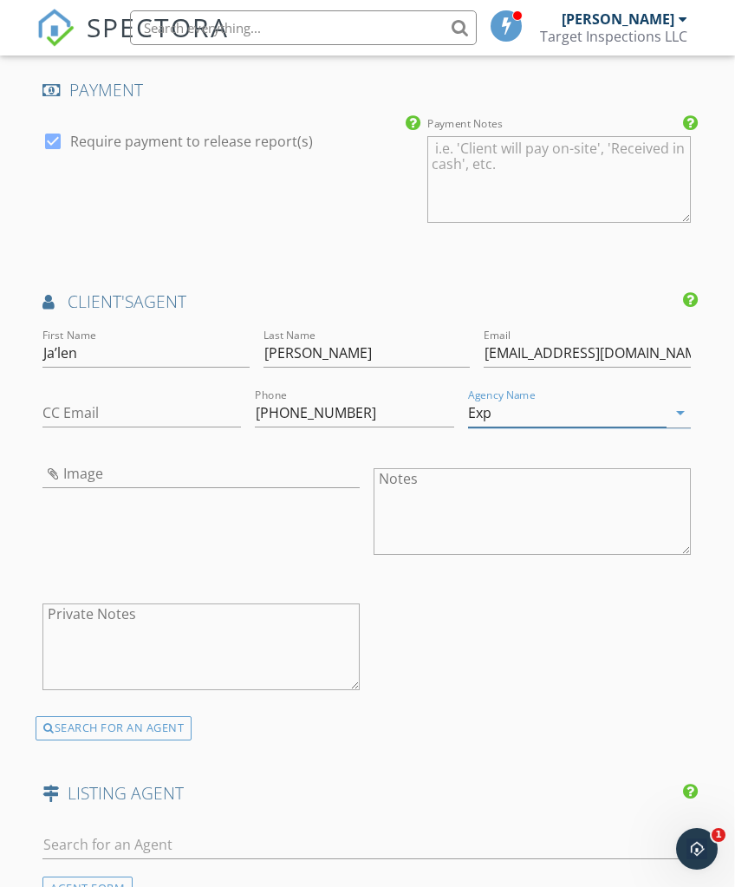
type input "EXP Realty, LLC"
click at [291, 547] on div "Image" at bounding box center [201, 513] width 331 height 135
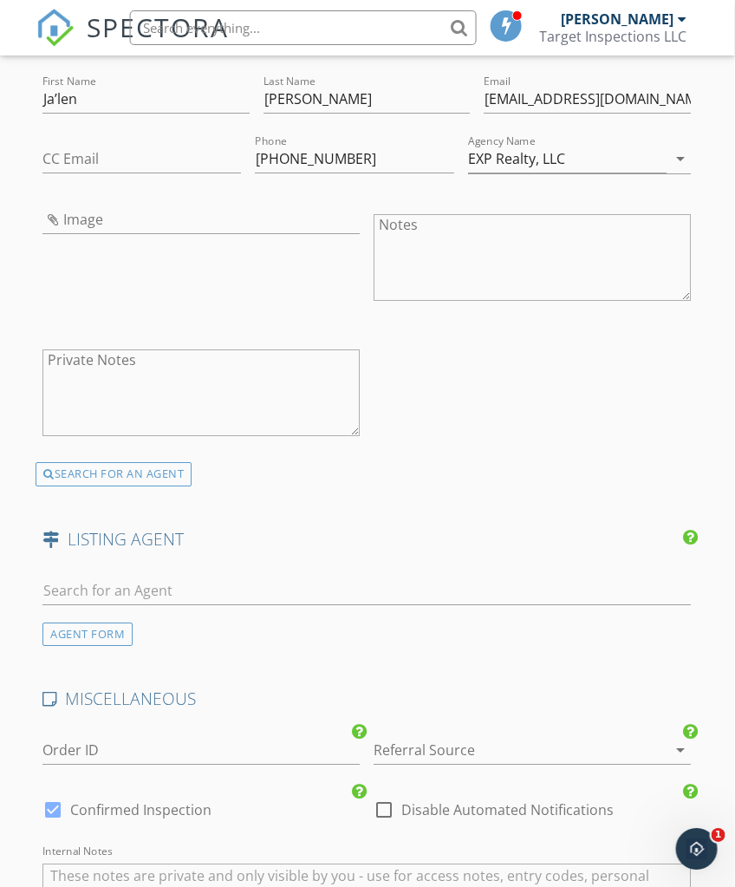
click at [106, 631] on div "AGENT FORM" at bounding box center [87, 634] width 90 height 23
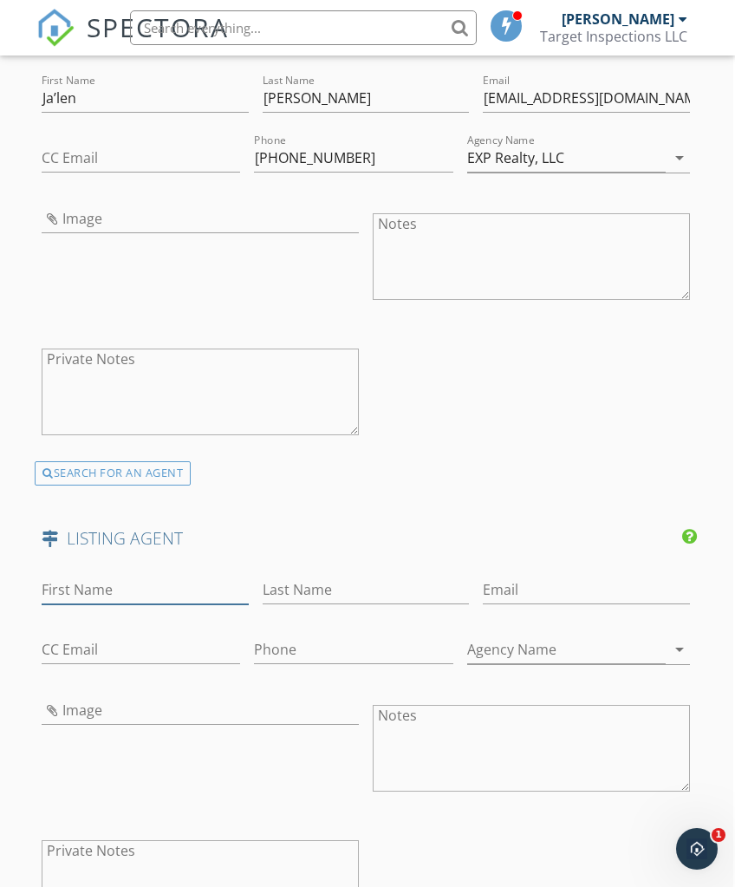
click at [141, 593] on input "First Name" at bounding box center [145, 590] width 206 height 29
type input "Taylor"
click at [284, 578] on input "Last Name" at bounding box center [367, 591] width 206 height 29
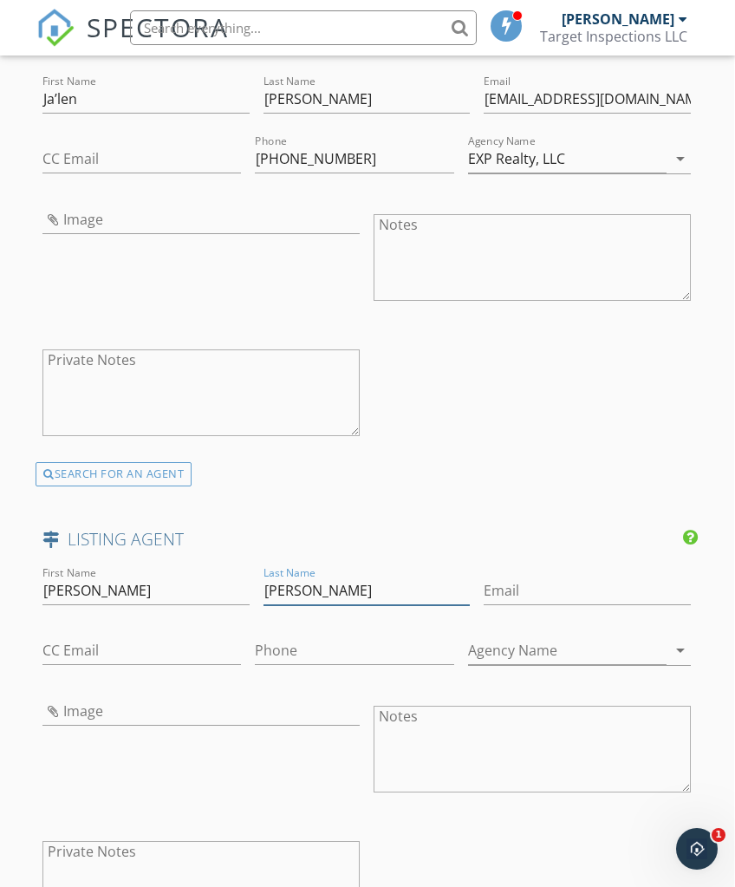
type input "Ryan"
click at [484, 586] on input "Email" at bounding box center [587, 591] width 206 height 29
type input "Taylor.ryan@exprealty.com"
click at [538, 479] on div "First Name Ja’len Last Name Johnson Email Jalenjohnson@kw.com CC Email Phone 98…" at bounding box center [367, 278] width 662 height 415
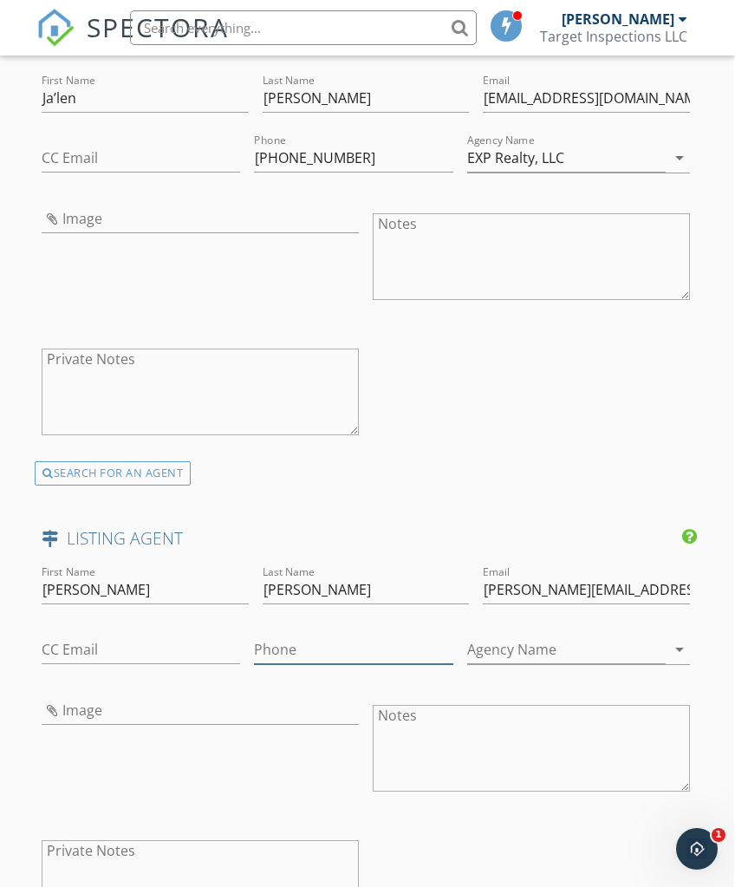
click at [254, 652] on input "Phone" at bounding box center [353, 650] width 199 height 29
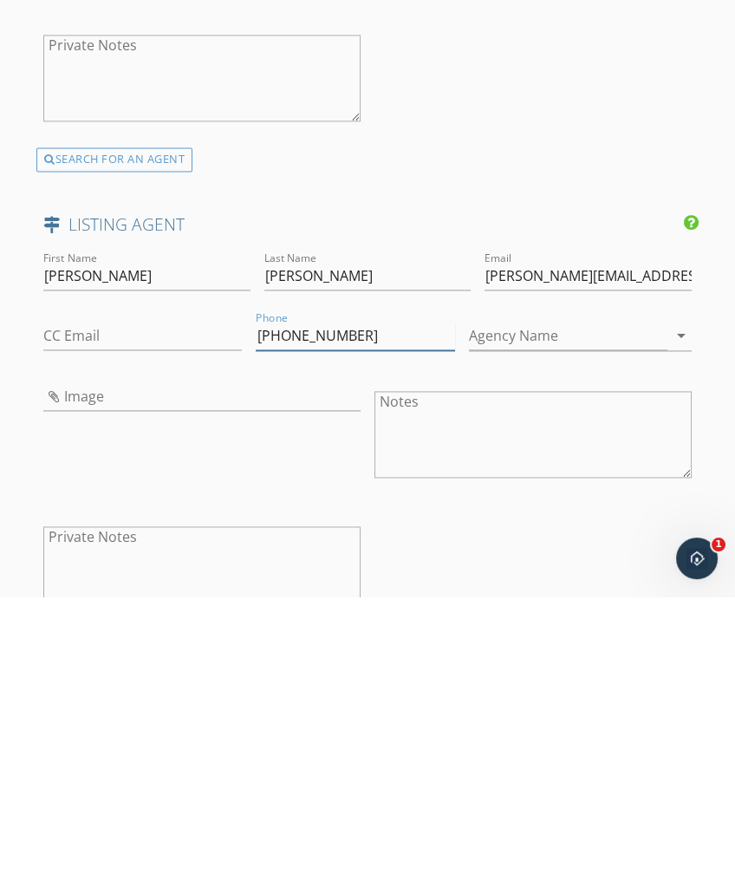
type input "337-399-2858"
click at [491, 612] on input "Agency Name" at bounding box center [568, 626] width 199 height 29
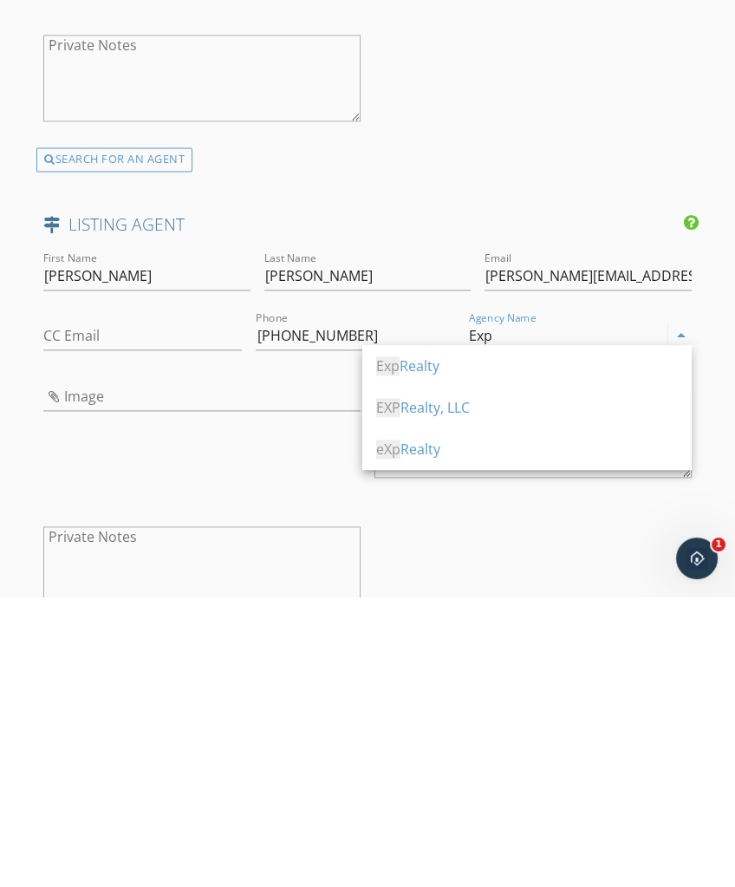
click at [487, 688] on div "EXP Realty, LLC" at bounding box center [527, 698] width 302 height 21
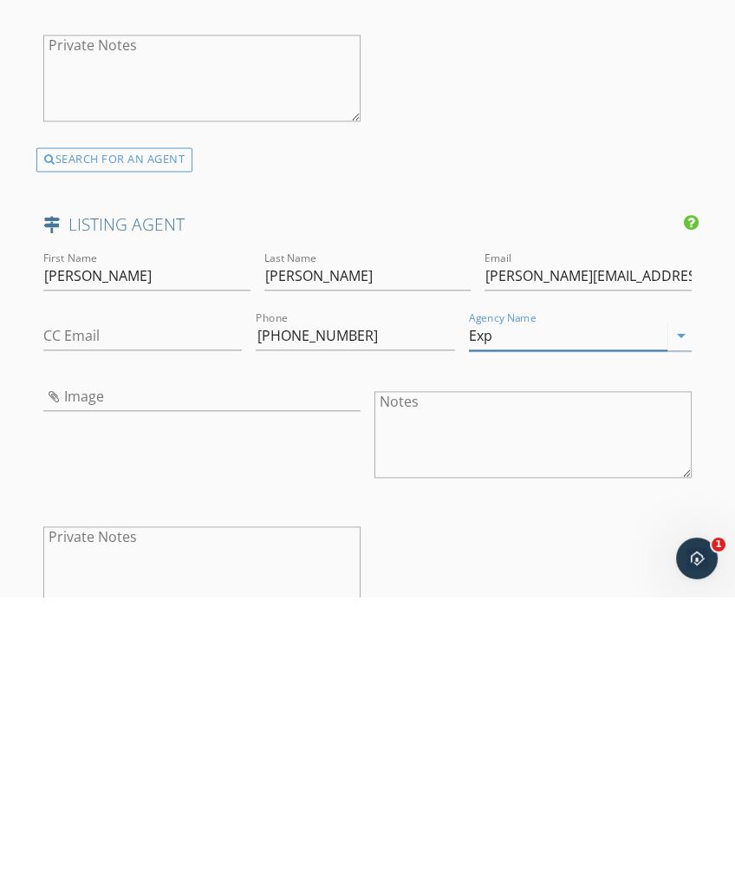
type input "EXP Realty, LLC"
click at [488, 553] on div "First Name Taylor Last Name Ryan Email Taylor.ryan@exprealty.com CC Email Phone…" at bounding box center [367, 734] width 662 height 391
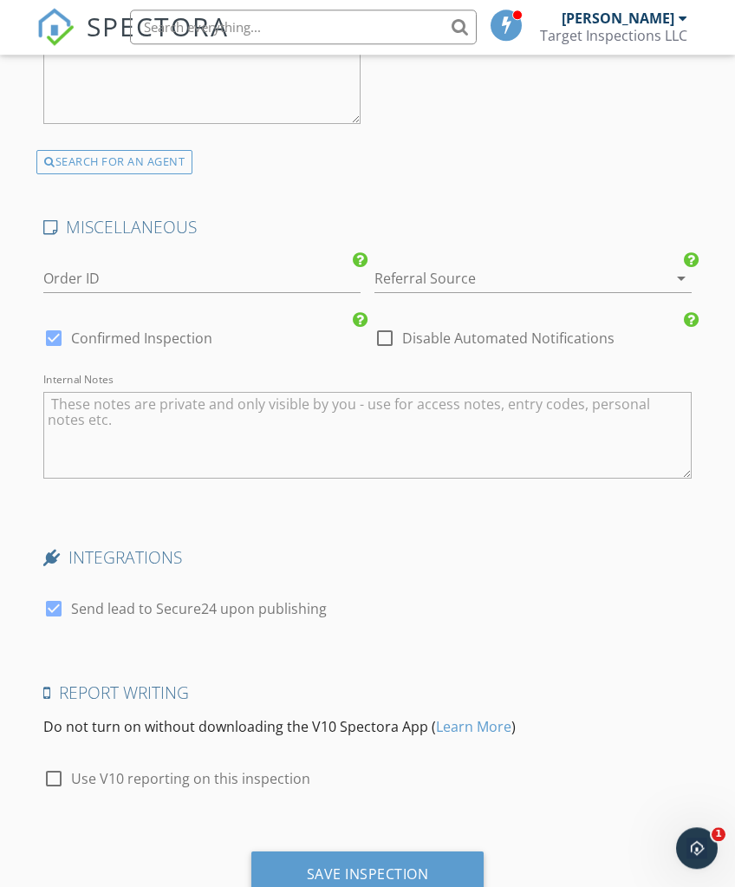
scroll to position [3356, 0]
click at [385, 873] on div "Save Inspection" at bounding box center [368, 874] width 122 height 17
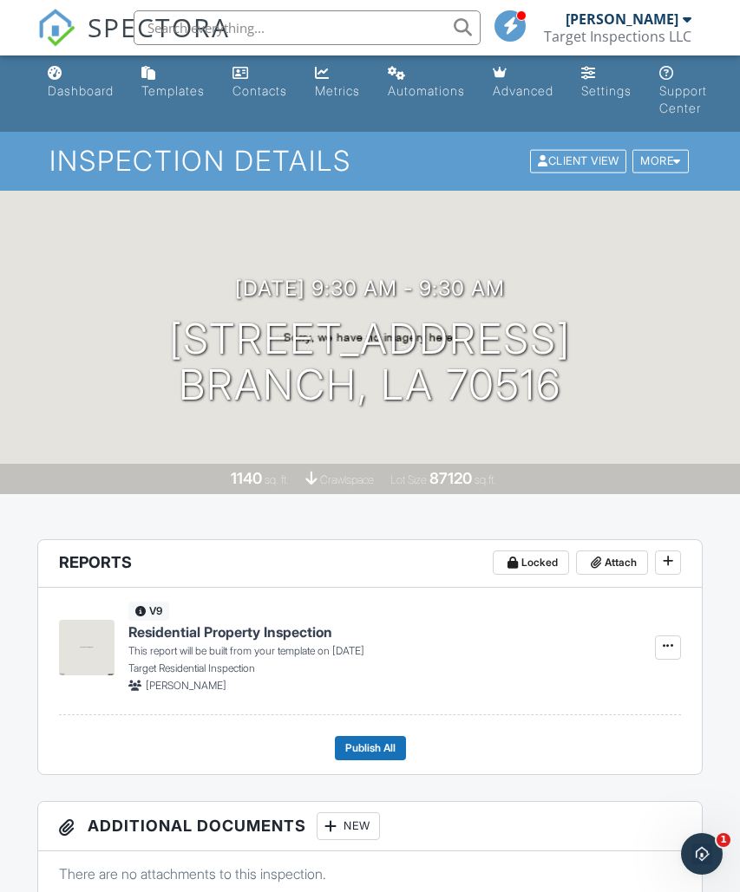
click at [712, 840] on div "Open Intercom Messenger" at bounding box center [701, 854] width 57 height 57
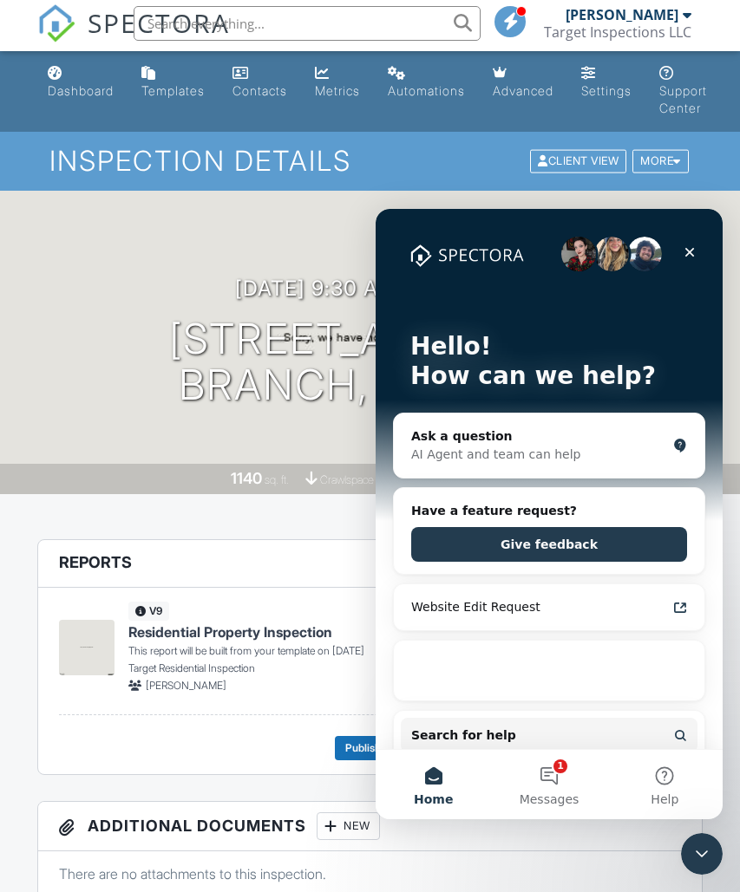
click at [562, 782] on button "1 Messages" at bounding box center [548, 784] width 115 height 69
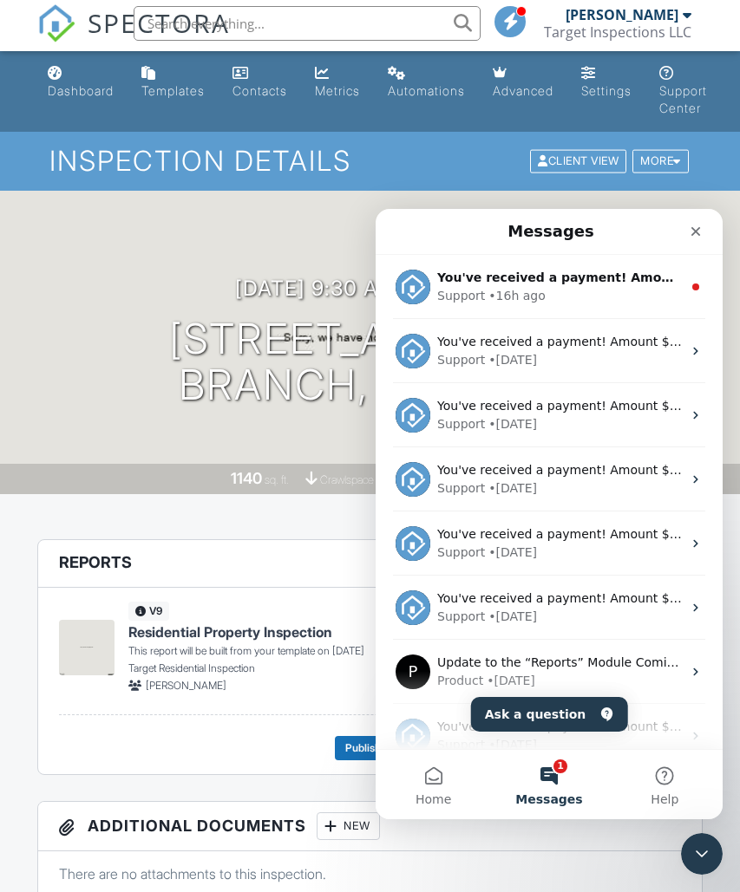
click at [640, 293] on div "Support • 16h ago" at bounding box center [559, 296] width 245 height 18
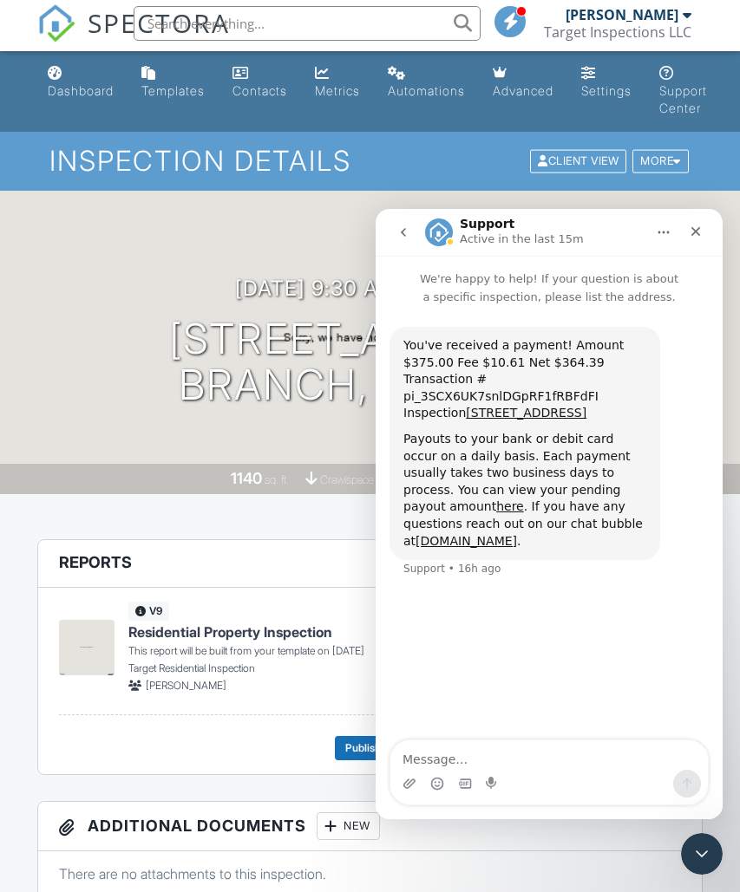
click at [407, 233] on icon "go back" at bounding box center [403, 232] width 14 height 14
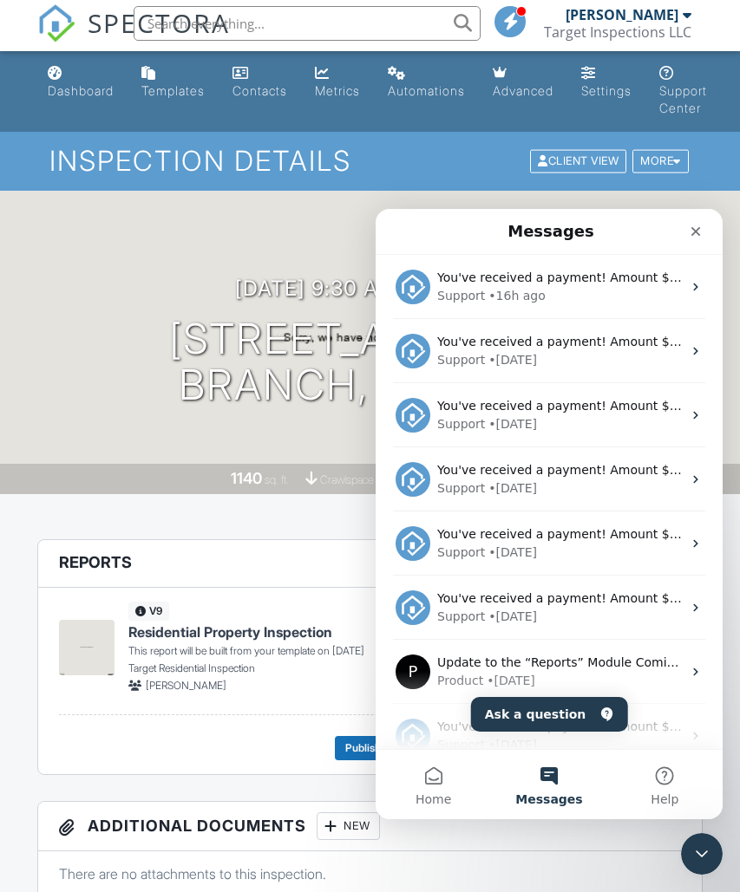
click at [715, 850] on div "Close Intercom Messenger" at bounding box center [702, 854] width 42 height 42
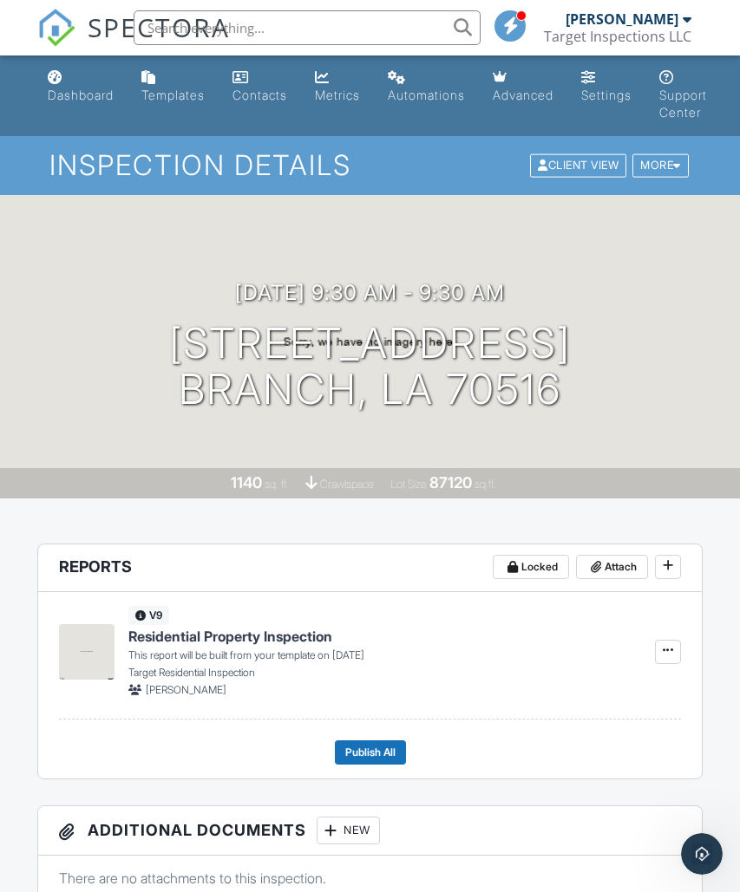
click at [85, 79] on link "Dashboard" at bounding box center [81, 86] width 80 height 49
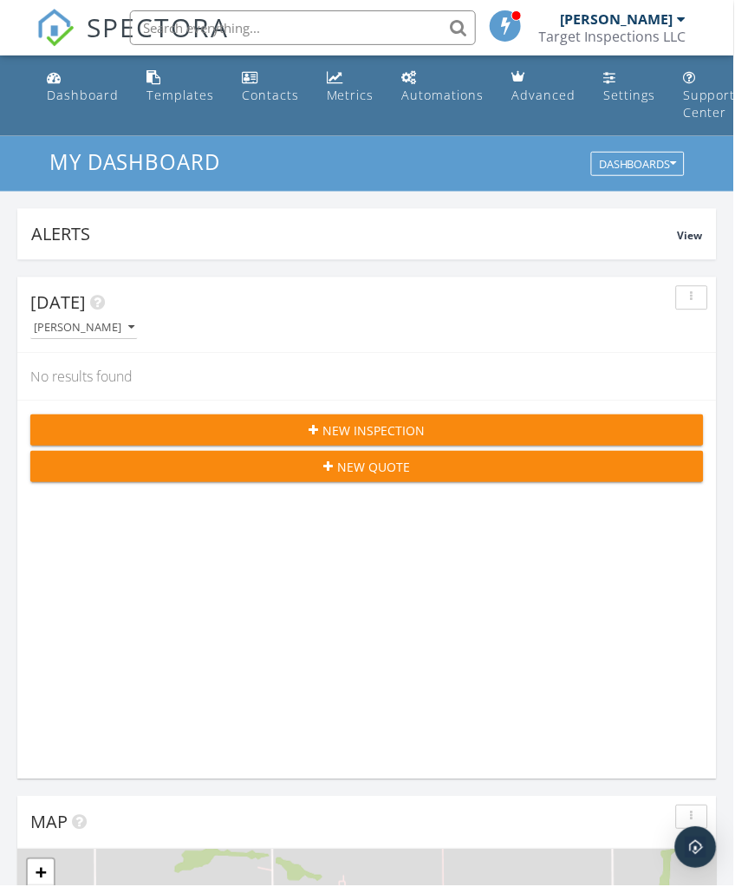
click at [659, 21] on div "[PERSON_NAME]" at bounding box center [618, 18] width 113 height 17
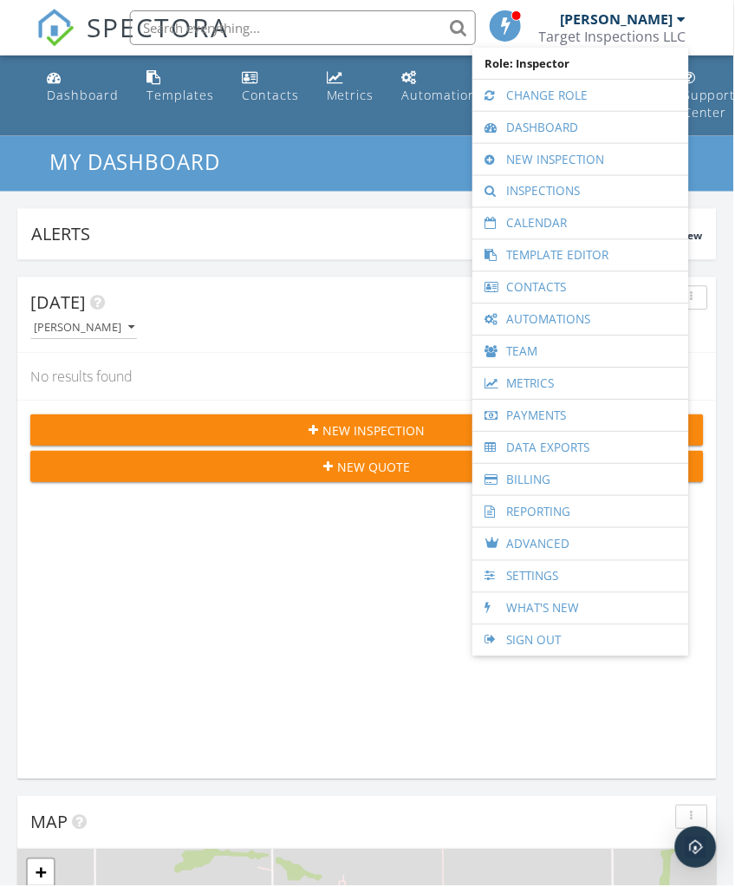
click at [562, 643] on link "Sign Out" at bounding box center [581, 641] width 199 height 31
